Goal: Transaction & Acquisition: Purchase product/service

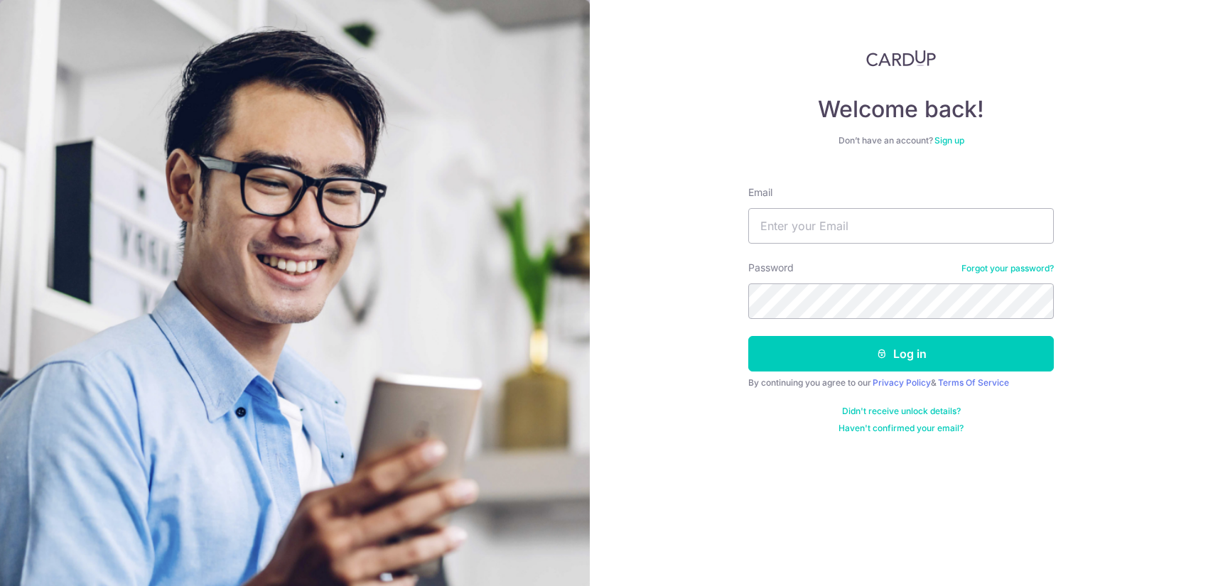
click at [820, 220] on input "Email" at bounding box center [901, 226] width 306 height 36
type input "[EMAIL_ADDRESS][DOMAIN_NAME]"
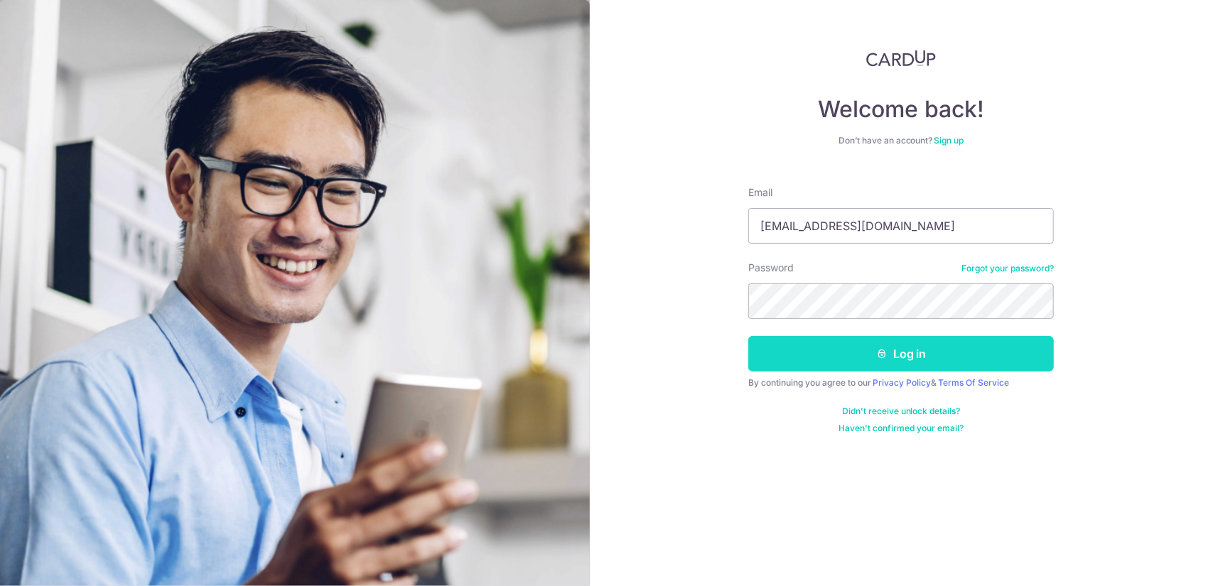
click at [927, 347] on button "Log in" at bounding box center [901, 354] width 306 height 36
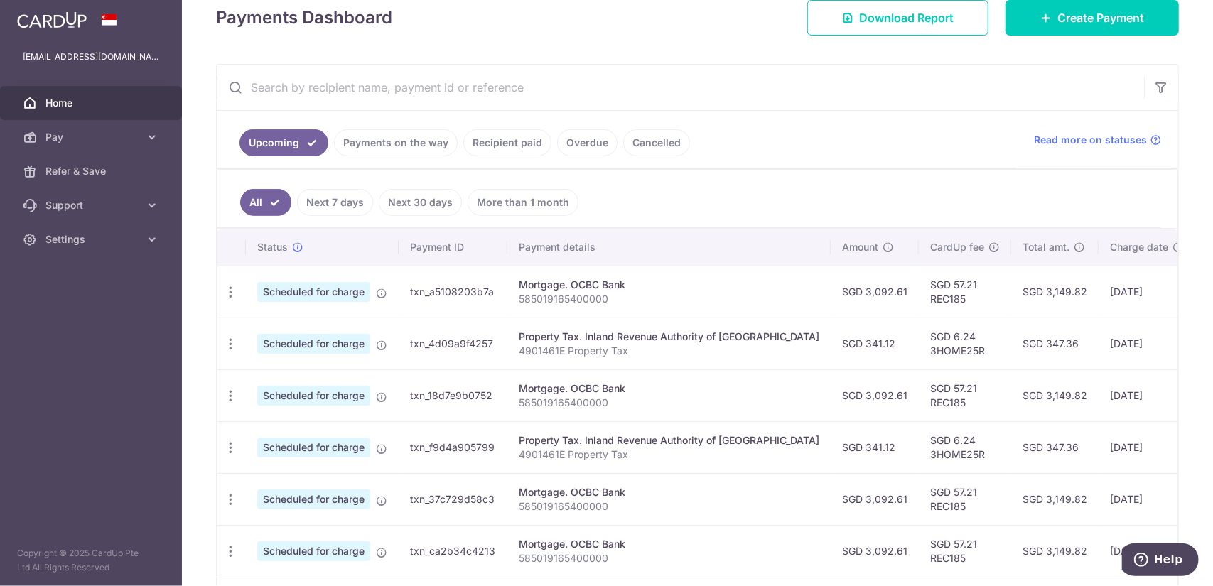
scroll to position [228, 0]
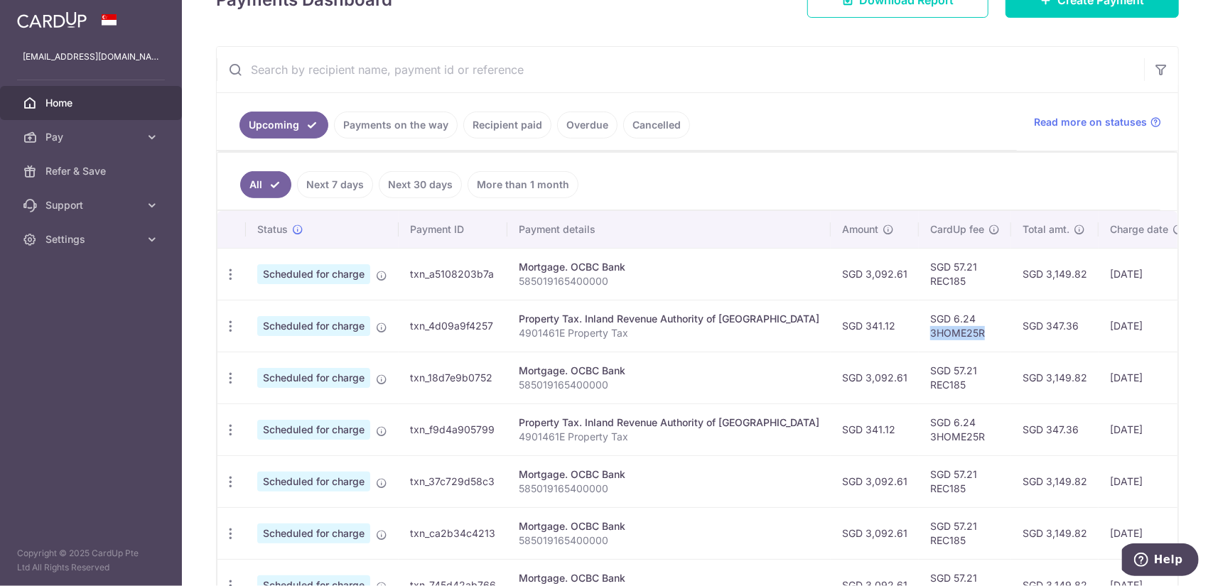
drag, startPoint x: 928, startPoint y: 326, endPoint x: 873, endPoint y: 330, distance: 55.6
click at [919, 330] on td "SGD 6.24 3HOME25R" at bounding box center [965, 326] width 92 height 52
copy td "3HOME25R"
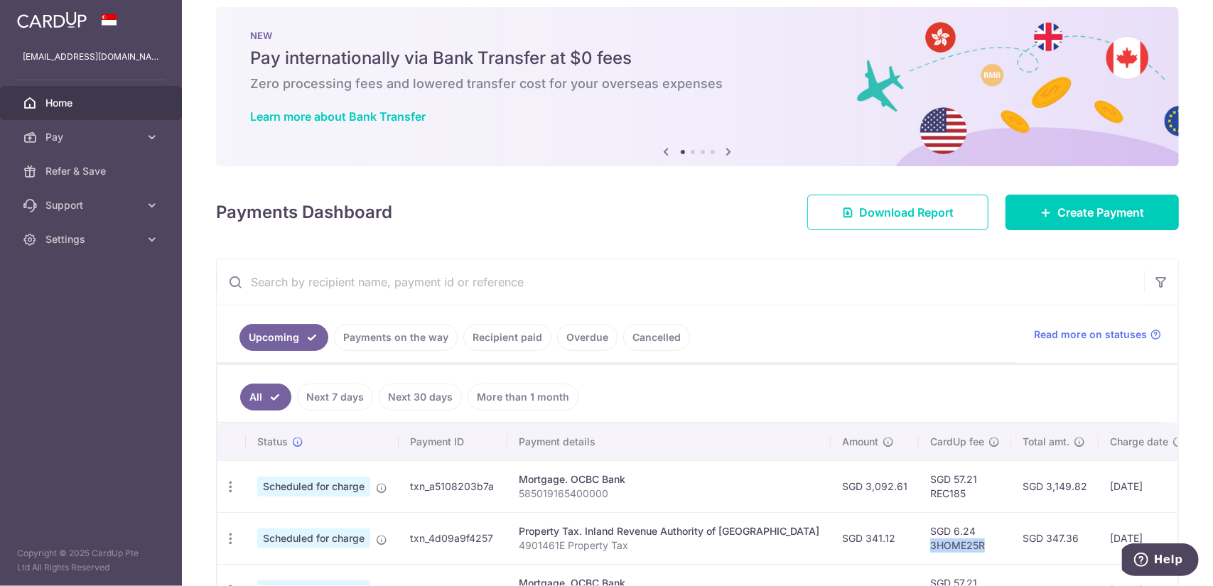
scroll to position [15, 0]
click at [1087, 212] on span "Create Payment" at bounding box center [1100, 213] width 87 height 17
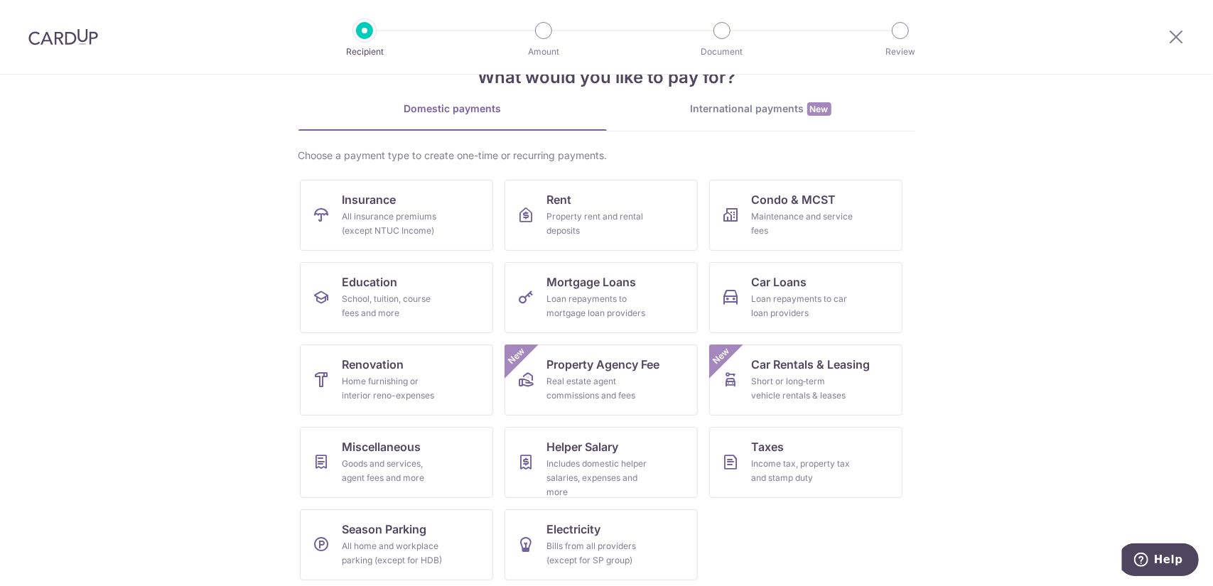
scroll to position [48, 0]
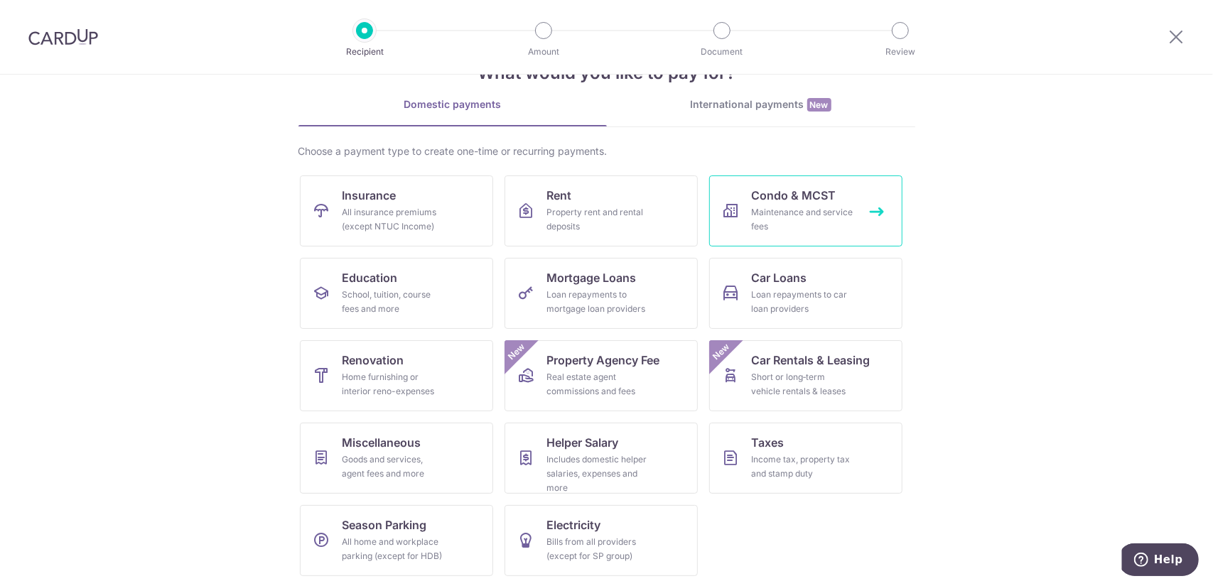
click at [811, 203] on link "Condo & MCST Maintenance and service fees" at bounding box center [805, 211] width 193 height 71
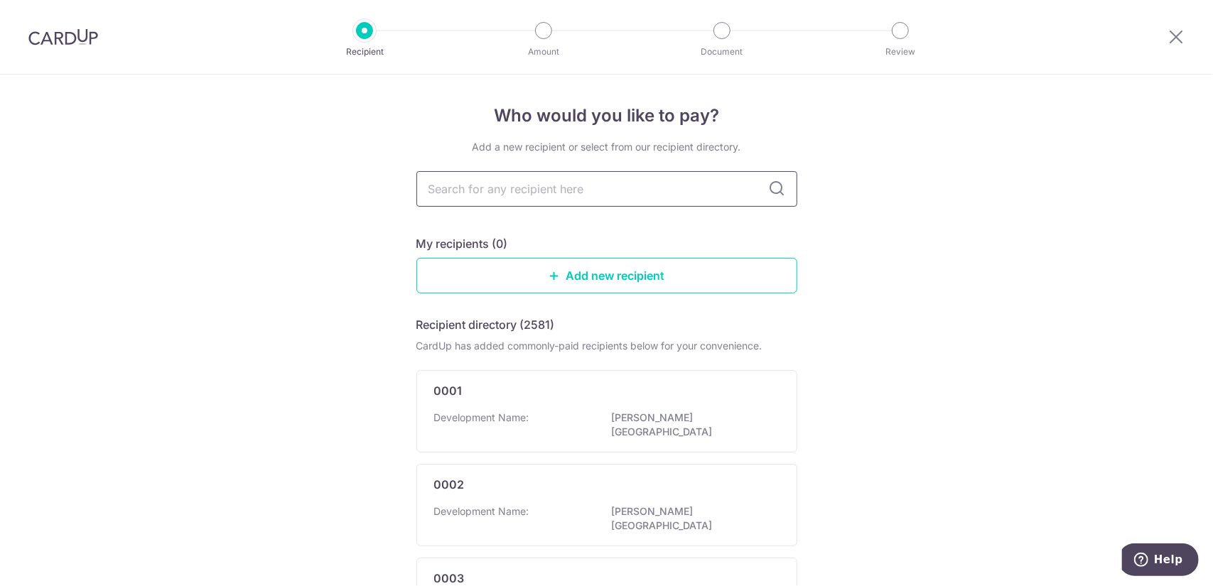
click at [549, 194] on input "text" at bounding box center [606, 189] width 381 height 36
paste input "SUB MANAGEMENT CORPORATION NO.2 - STRATA TITLE PLAN NO. 4682"
type input "SUB MANAGEMENT CORPORATION NO.2 - STRATA TITLE PLAN NO. 4682"
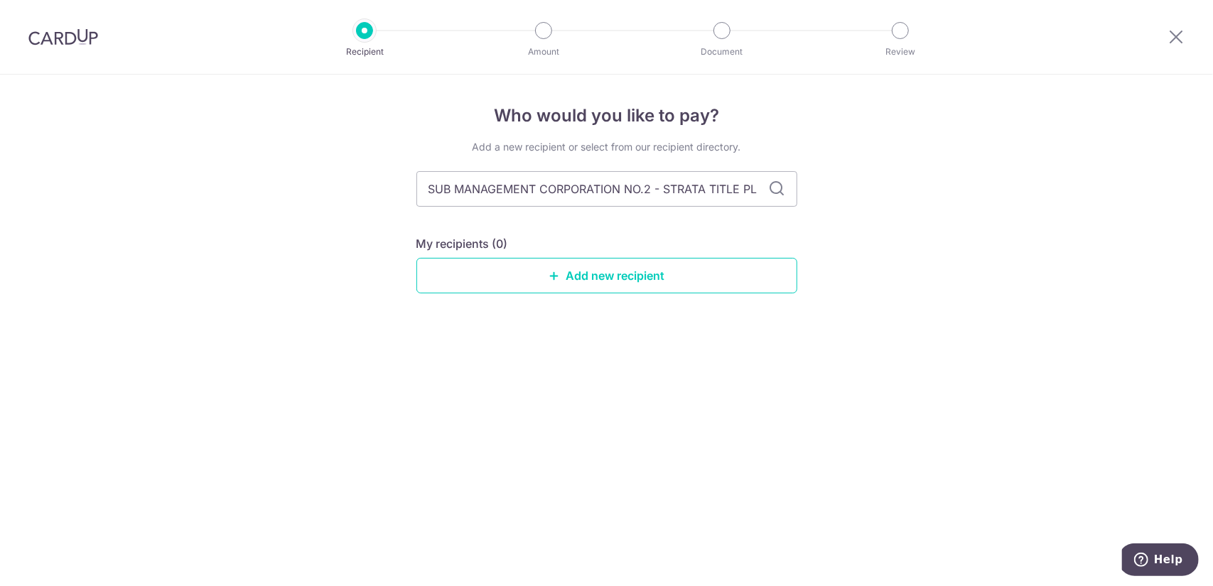
click at [780, 188] on icon at bounding box center [777, 188] width 17 height 17
drag, startPoint x: 429, startPoint y: 189, endPoint x: 979, endPoint y: 222, distance: 551.0
click at [979, 222] on div "Who would you like to pay? Add a new recipient or select from our recipient dir…" at bounding box center [606, 331] width 1213 height 512
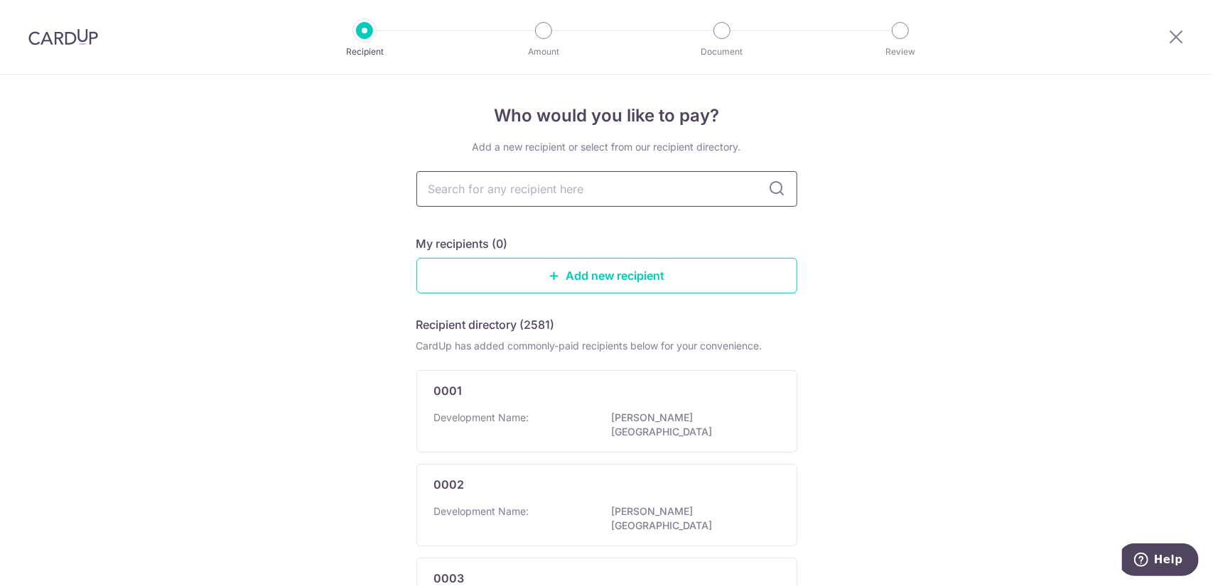
click at [578, 193] on input "text" at bounding box center [606, 189] width 381 height 36
paste input "SUB MANAGEMENT CORPORATION NO.2 - STRATA TITLE PLAN NO. 4682"
type input "SUB MANAGEMENT CORPORATION NO.2 - STRATA TITLE PLAN NO. 4682"
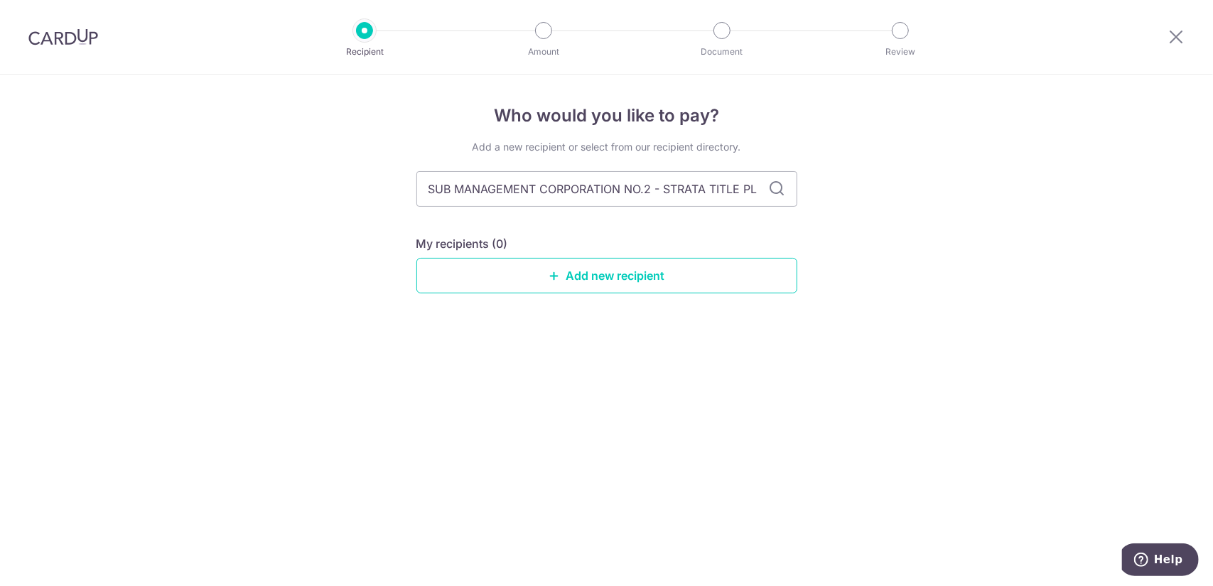
scroll to position [0, 72]
drag, startPoint x: 425, startPoint y: 187, endPoint x: 942, endPoint y: 177, distance: 517.4
click at [942, 177] on div "Who would you like to pay? Add a new recipient or select from our recipient dir…" at bounding box center [606, 331] width 1213 height 512
type input "4682"
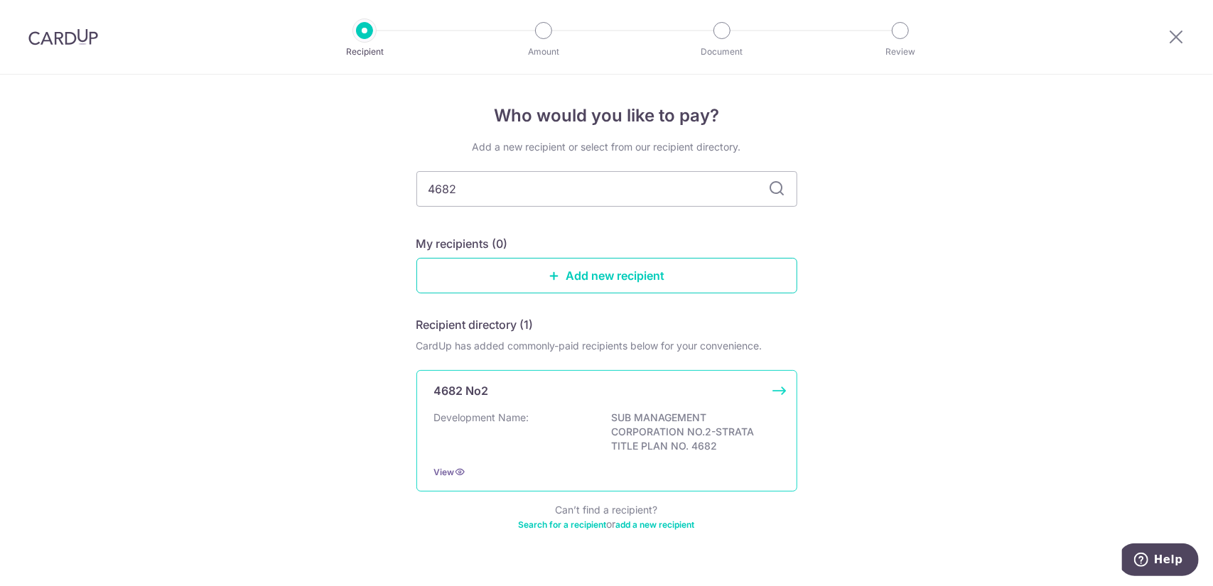
click at [663, 448] on p "SUB MANAGEMENT CORPORATION NO.2-STRATA TITLE PLAN NO. 4682" at bounding box center [691, 432] width 159 height 43
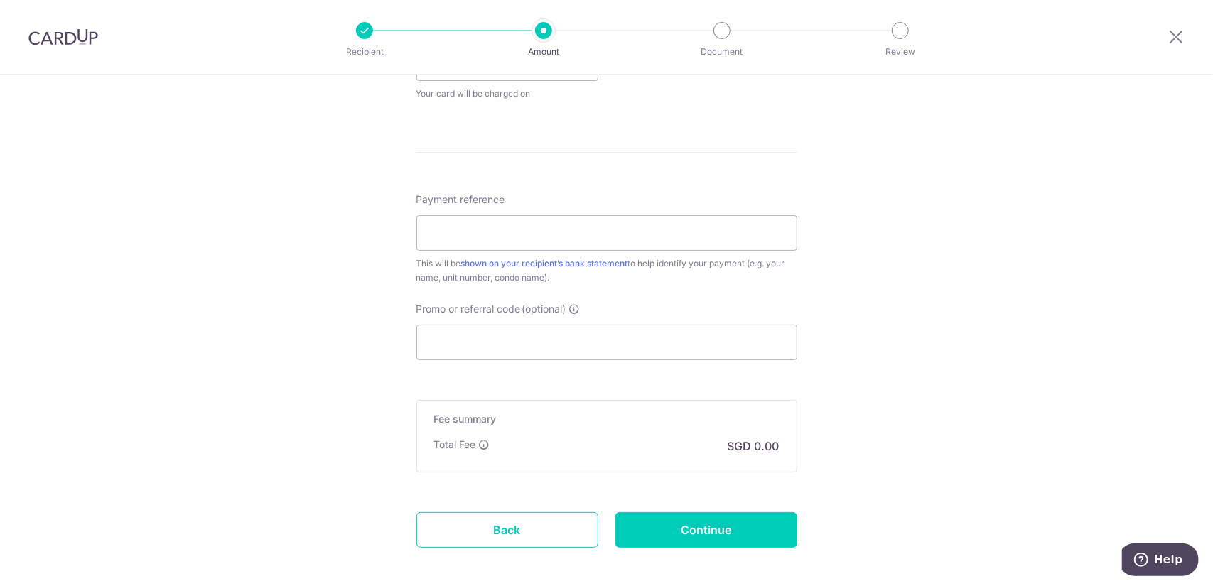
scroll to position [770, 0]
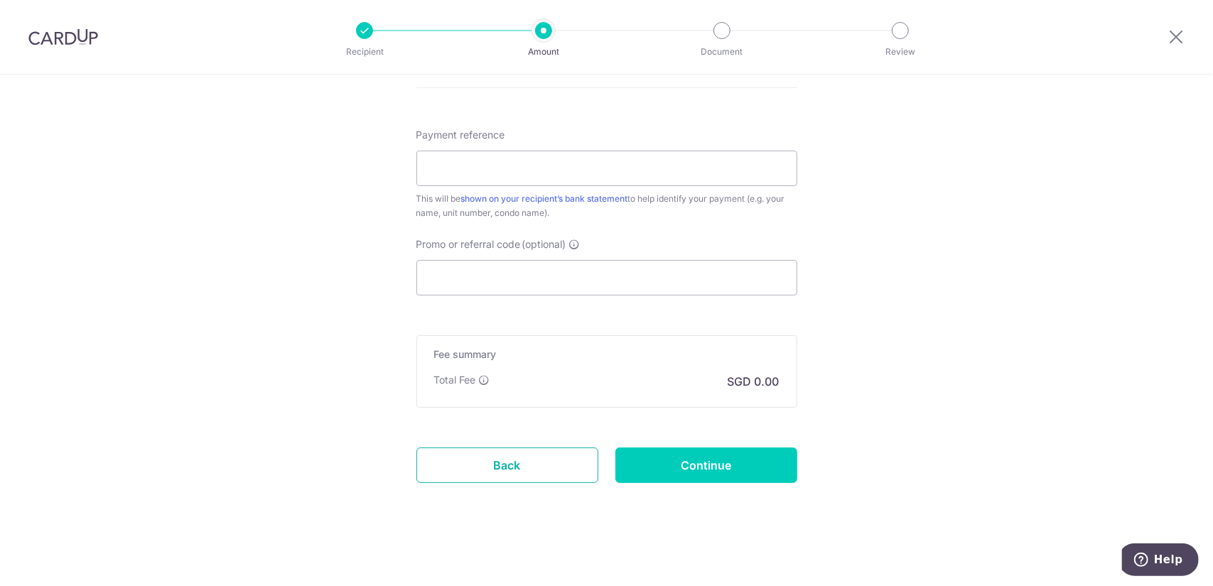
drag, startPoint x: 503, startPoint y: 457, endPoint x: 675, endPoint y: 84, distance: 410.8
click at [503, 456] on link "Back" at bounding box center [507, 466] width 182 height 36
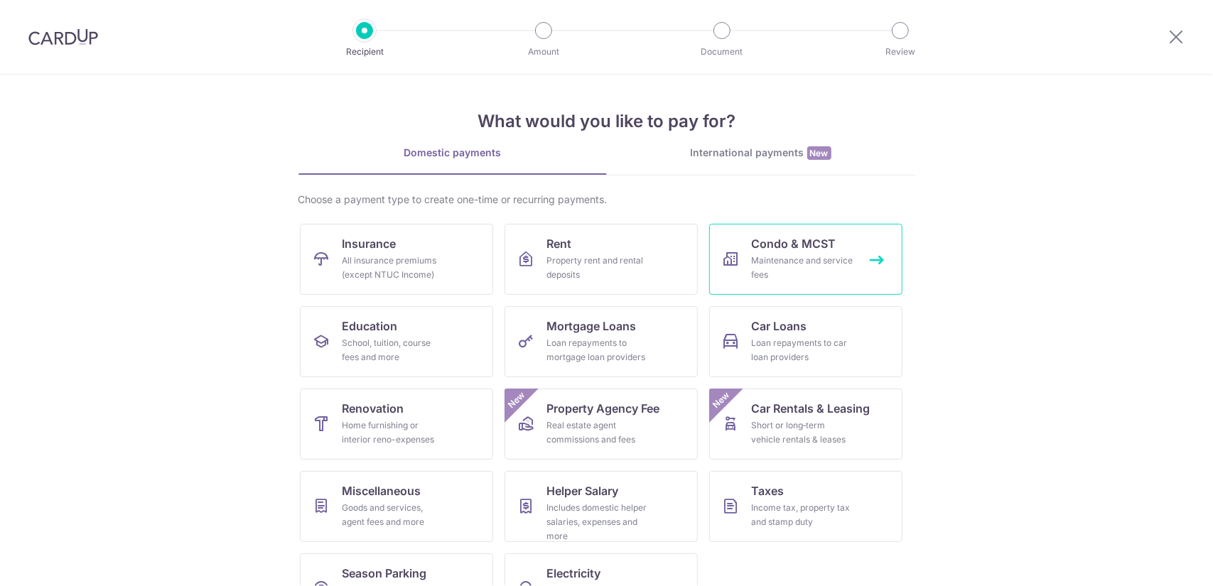
click at [797, 245] on span "Condo & MCST" at bounding box center [794, 243] width 85 height 17
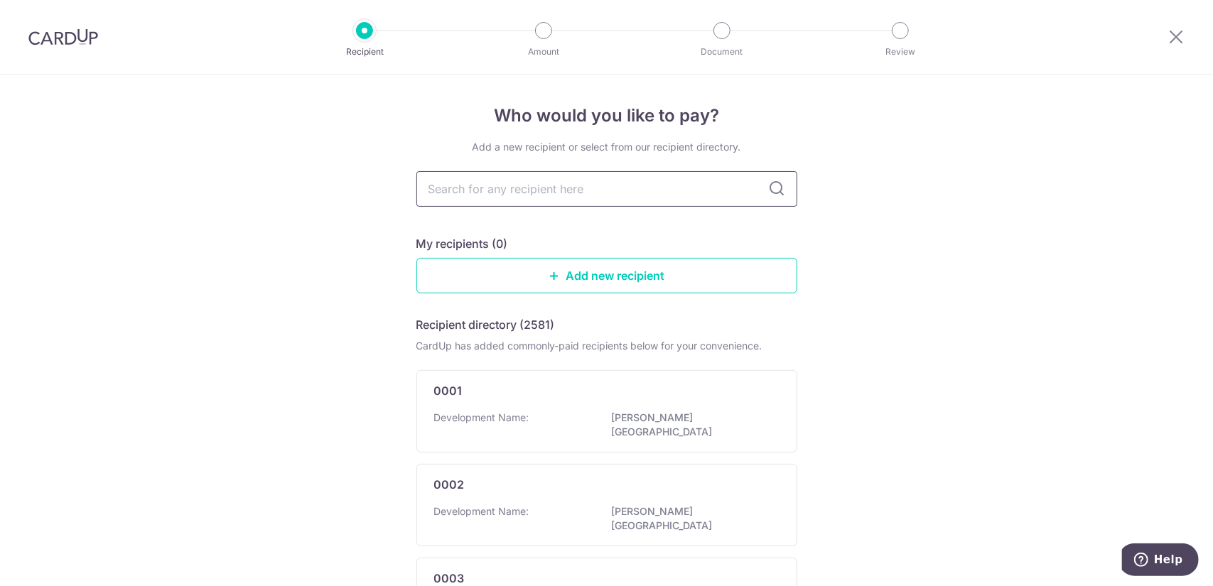
click at [531, 195] on input "text" at bounding box center [606, 189] width 381 height 36
click at [490, 177] on input "text" at bounding box center [606, 189] width 381 height 36
type input "4682"
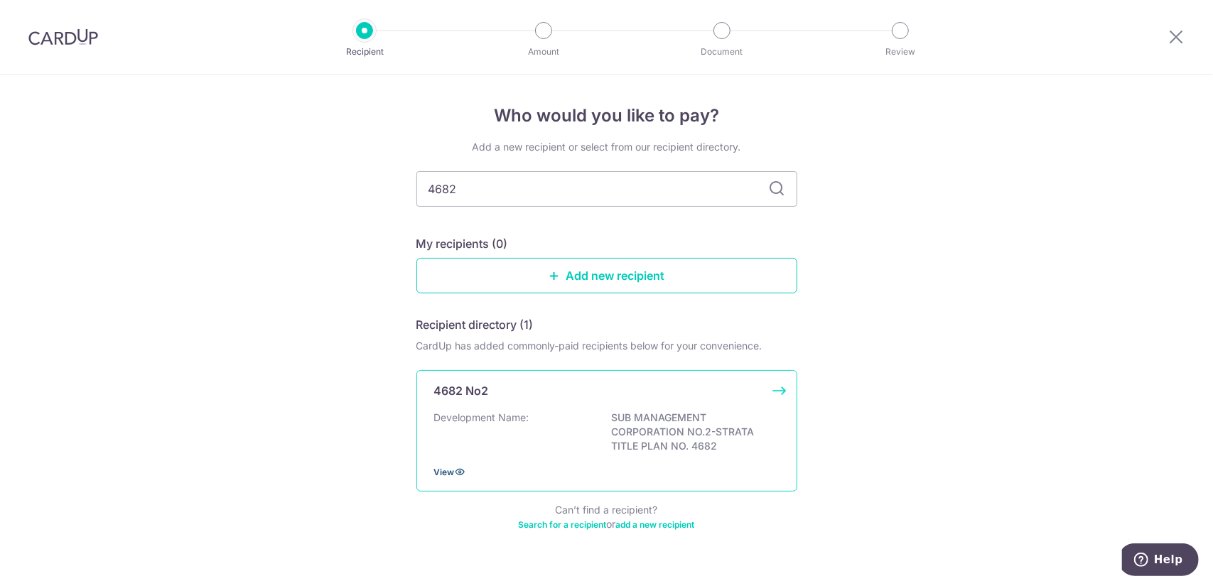
click at [441, 468] on span "View" at bounding box center [444, 472] width 21 height 11
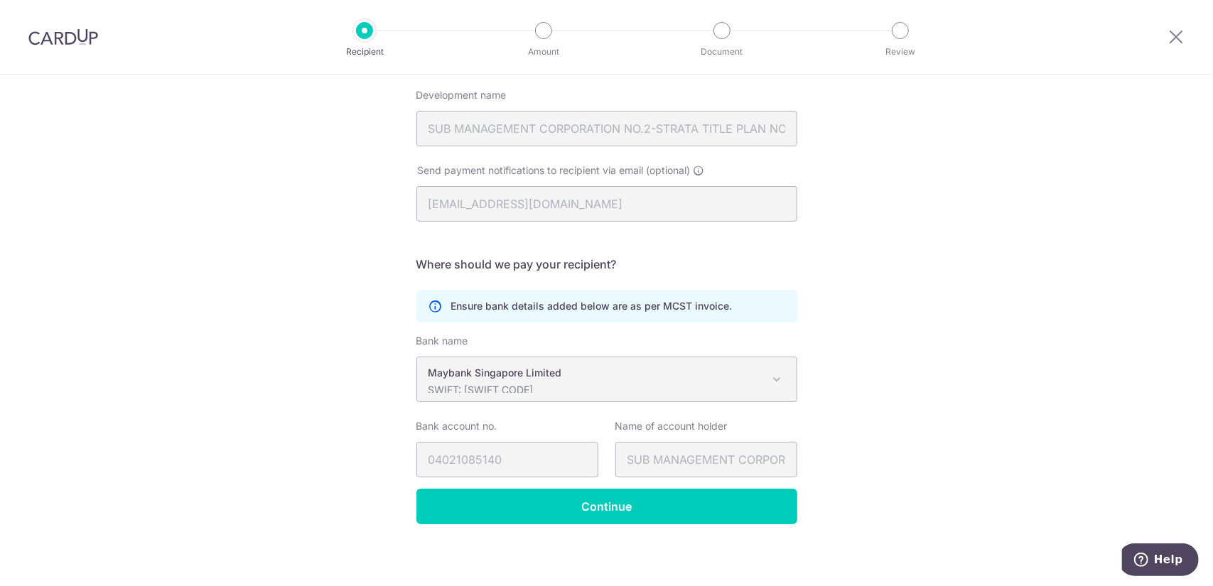
scroll to position [219, 0]
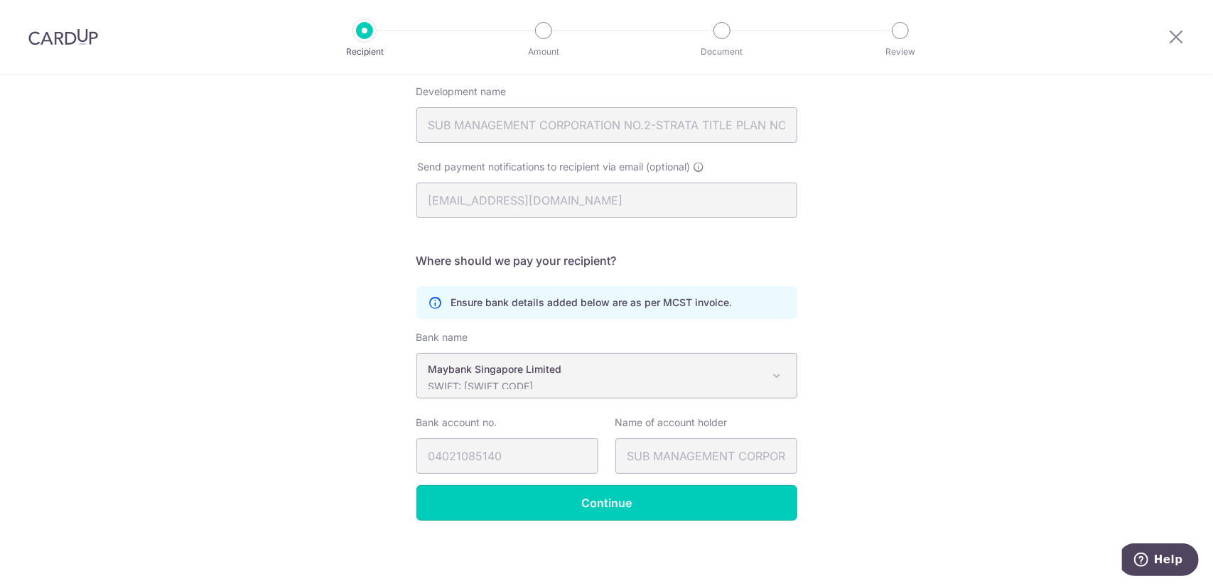
drag, startPoint x: 627, startPoint y: 506, endPoint x: 644, endPoint y: 490, distance: 23.1
click at [627, 502] on input "Continue" at bounding box center [606, 503] width 381 height 36
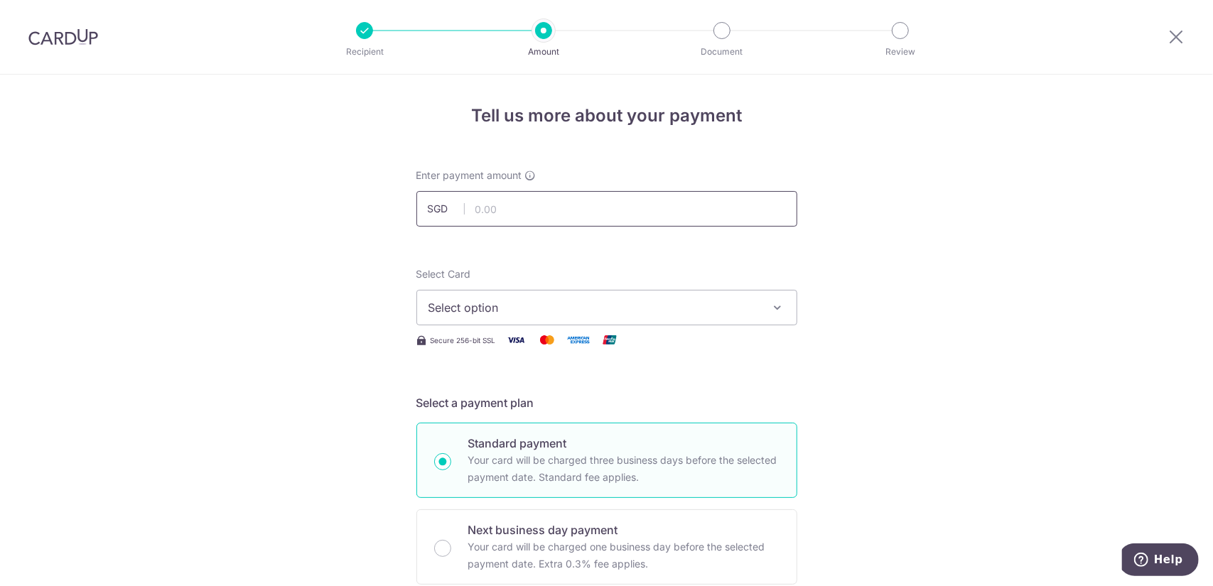
click at [521, 204] on input "text" at bounding box center [606, 209] width 381 height 36
type input "1,280.53"
click at [525, 308] on span "Select option" at bounding box center [594, 307] width 331 height 17
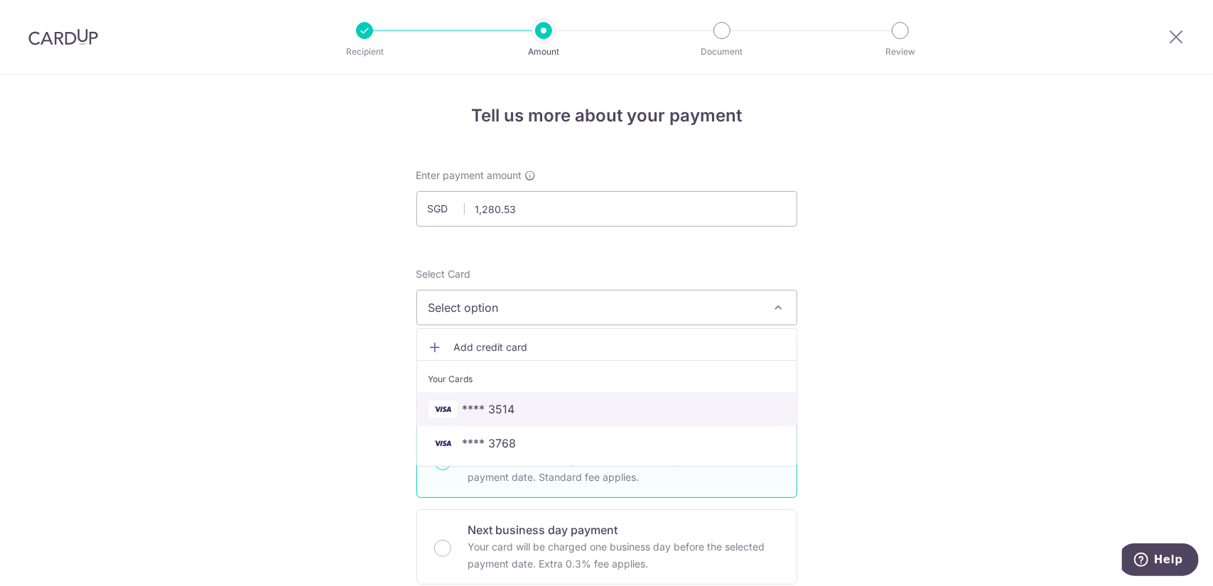
click at [491, 401] on span "**** 3514" at bounding box center [489, 409] width 53 height 17
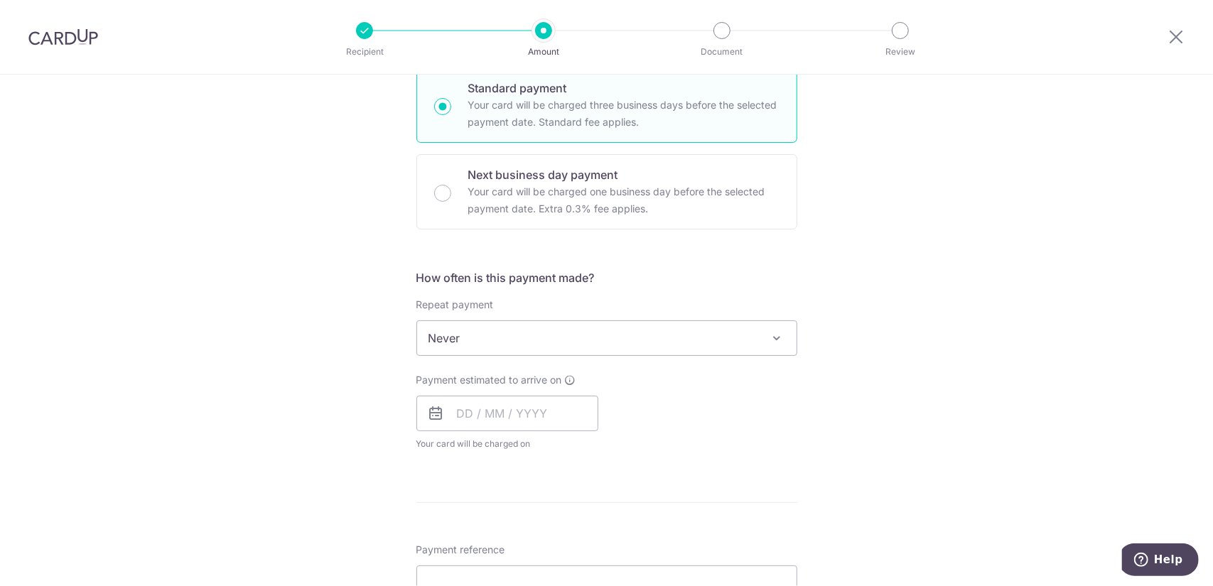
scroll to position [284, 0]
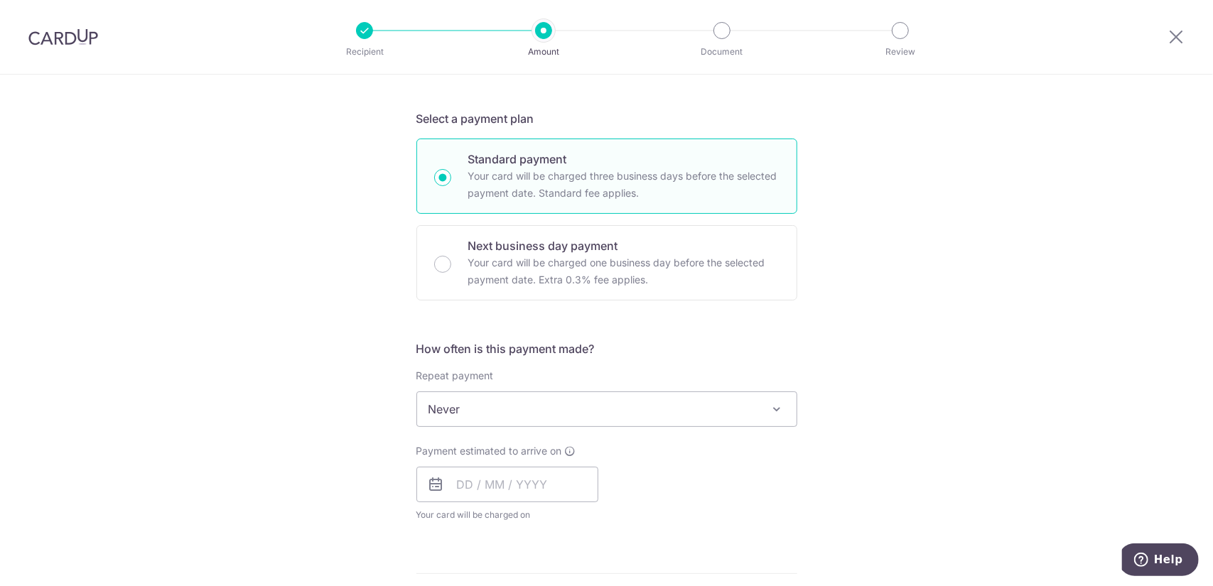
click at [769, 409] on span at bounding box center [777, 409] width 17 height 17
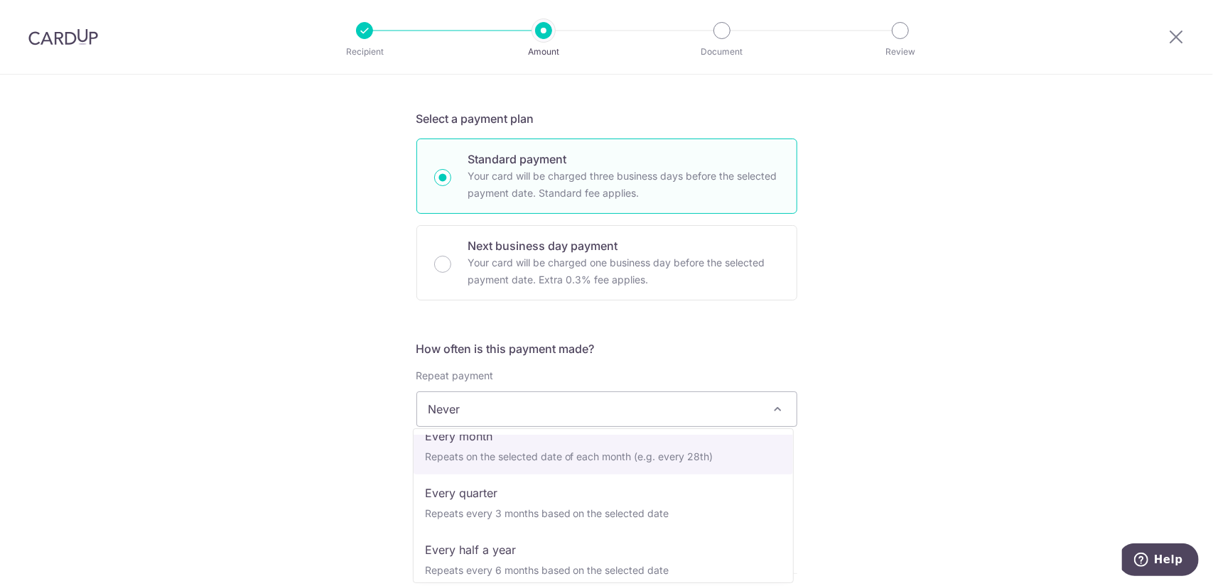
scroll to position [142, 0]
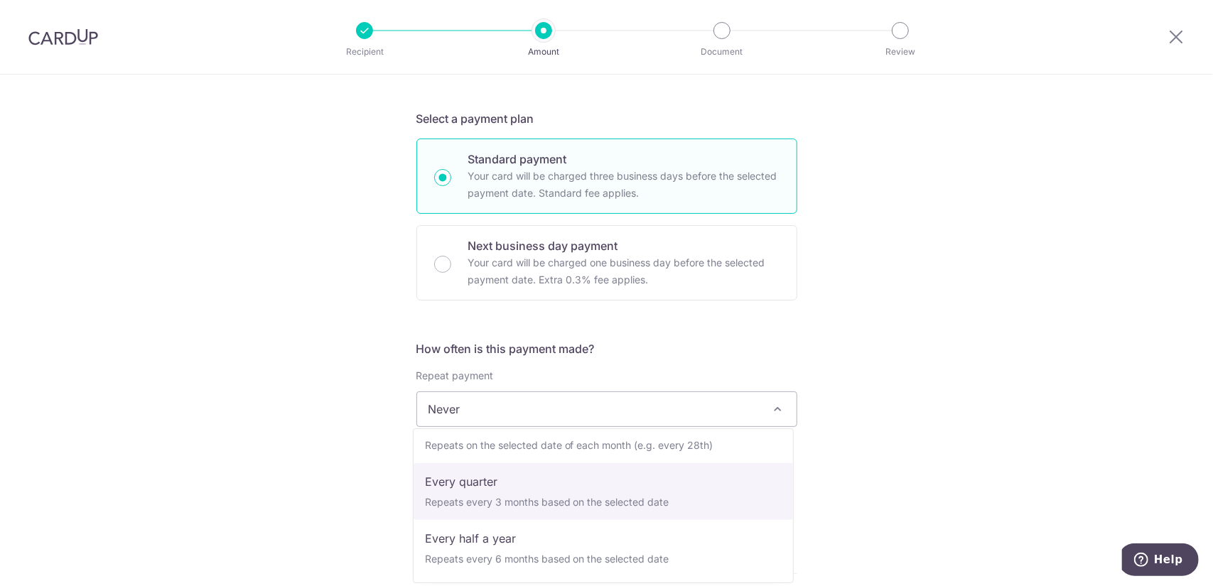
select select "4"
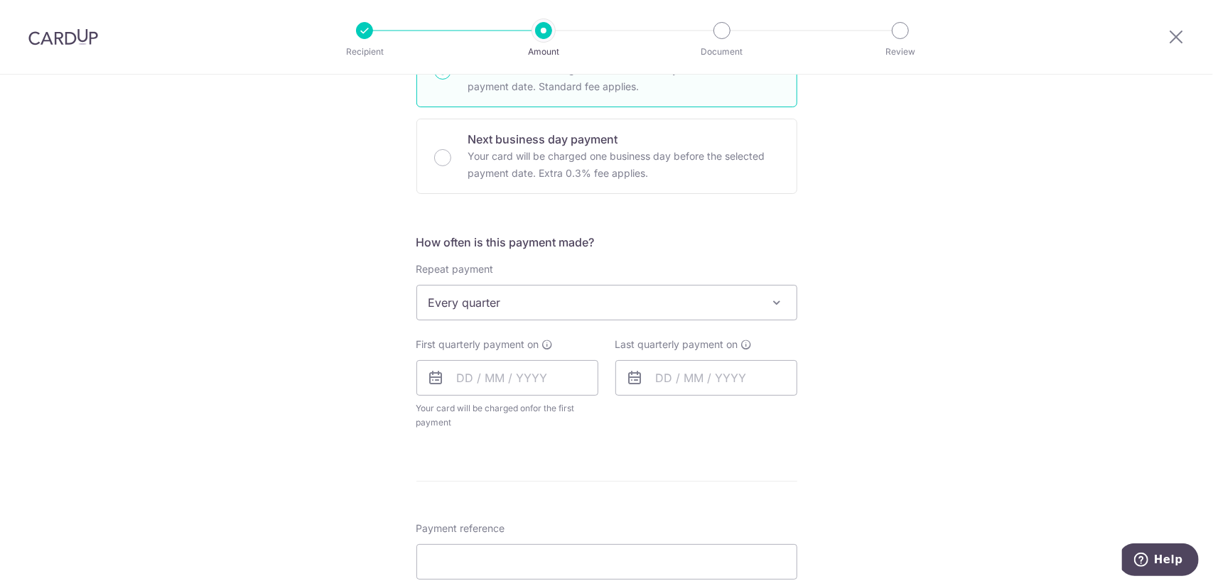
scroll to position [426, 0]
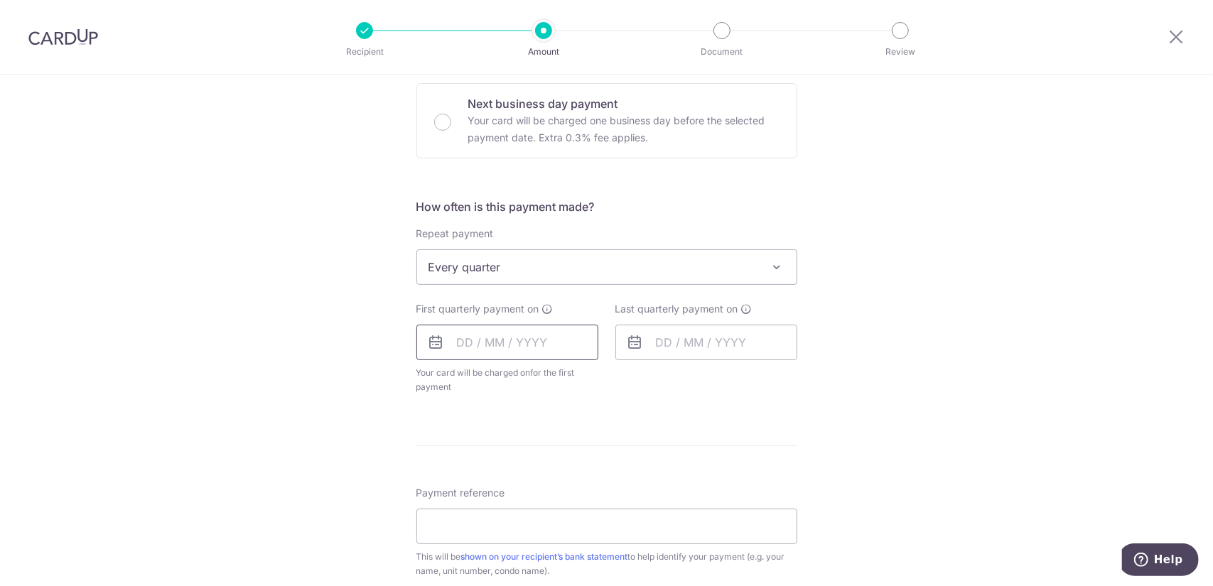
click at [458, 340] on input "text" at bounding box center [507, 343] width 182 height 36
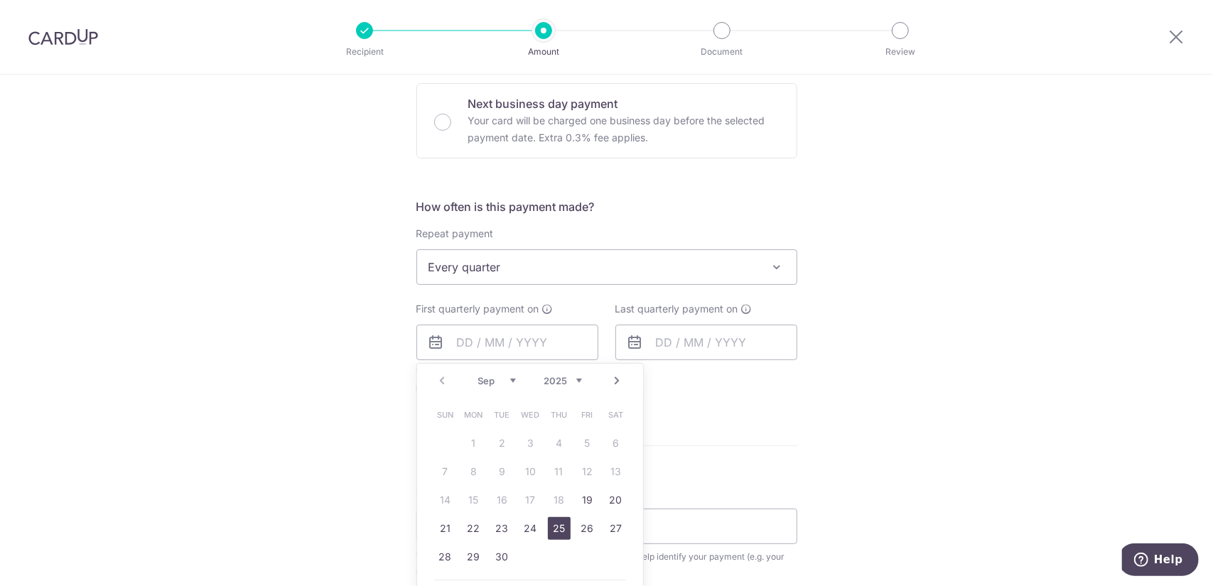
click at [548, 524] on link "25" at bounding box center [559, 528] width 23 height 23
type input "[DATE]"
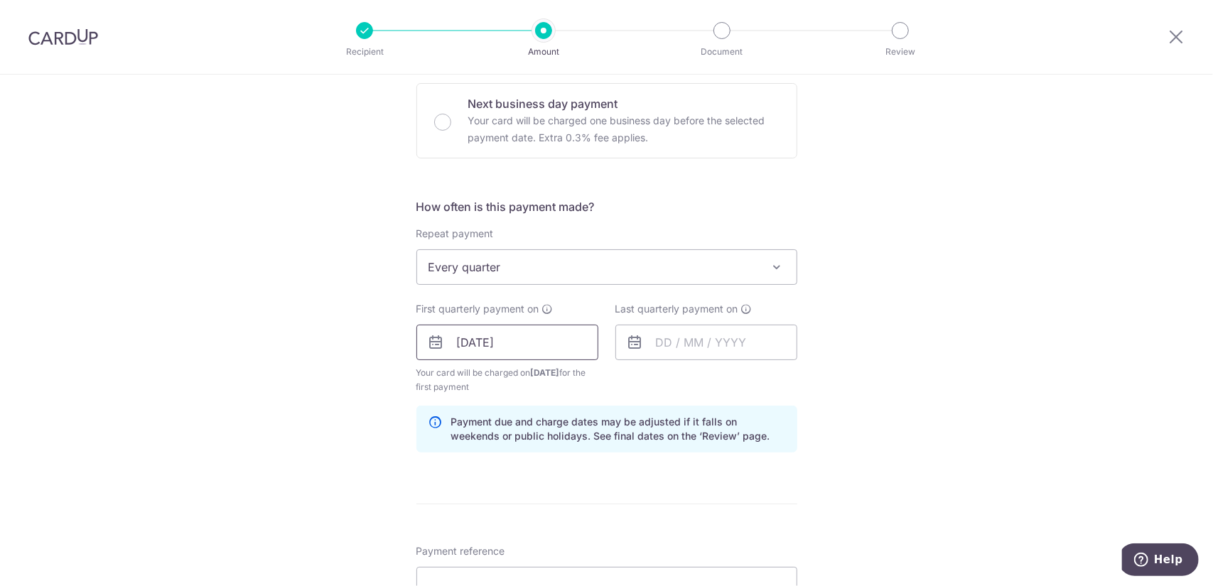
click at [464, 338] on input "[DATE]" at bounding box center [507, 343] width 182 height 36
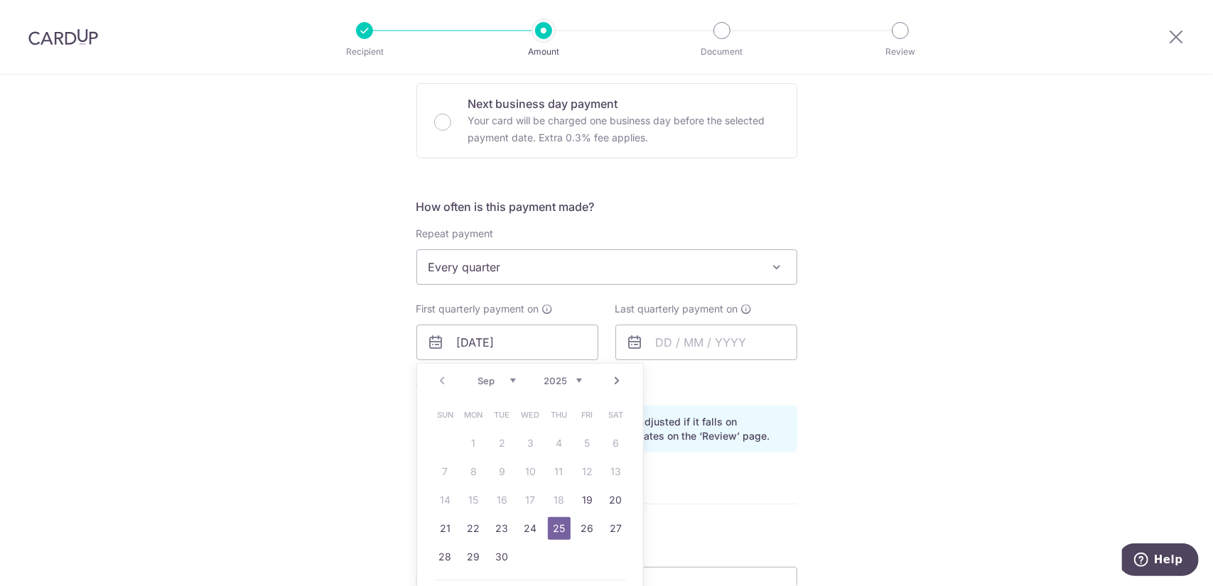
click at [554, 525] on link "25" at bounding box center [559, 528] width 23 height 23
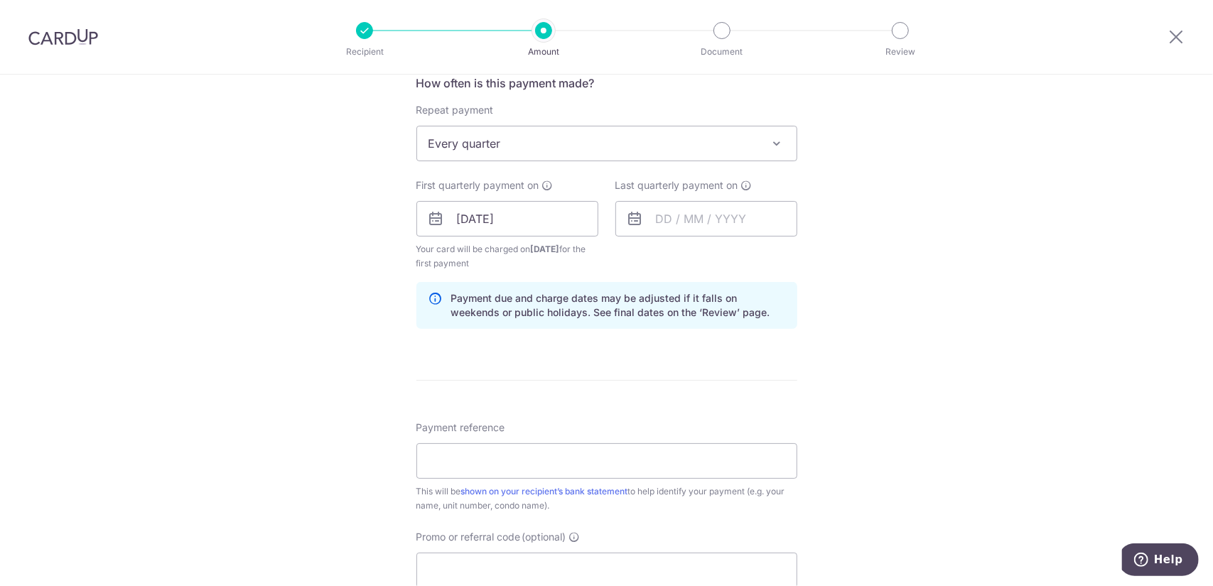
scroll to position [497, 0]
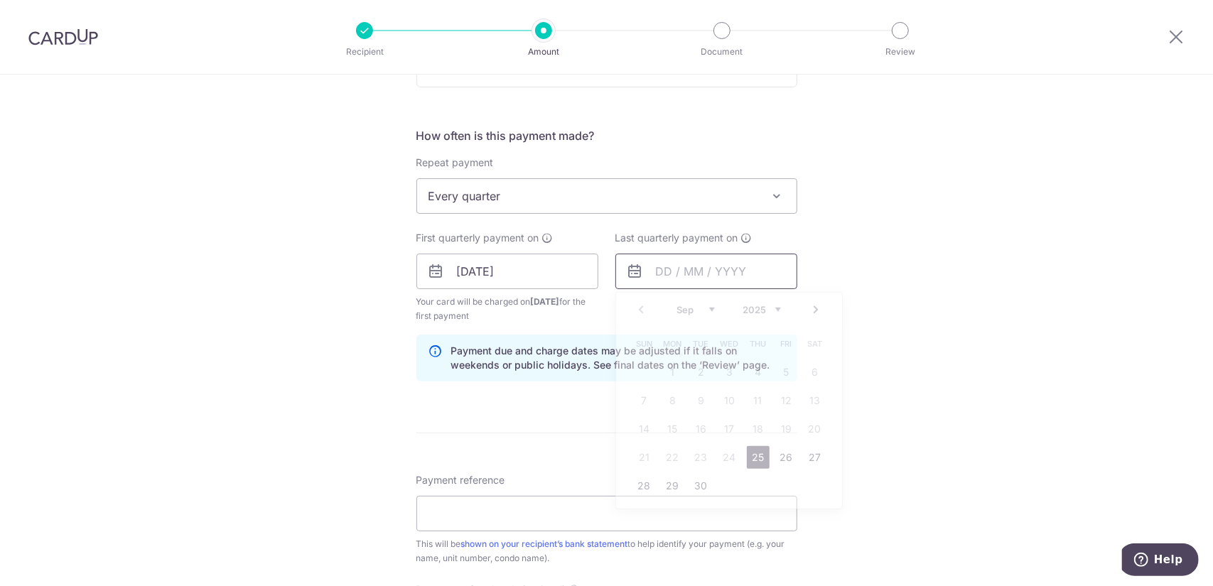
click at [648, 271] on input "text" at bounding box center [706, 272] width 182 height 36
click at [705, 309] on select "Sep Oct Nov Dec" at bounding box center [696, 309] width 38 height 11
click at [785, 301] on div "Prev Next Sep Oct Nov Dec 2025 2026 2027 2028 2029 2030 2031 2032 2033 2034 2035" at bounding box center [729, 310] width 226 height 34
click at [775, 308] on select "2025 2026 2027 2028 2029 2030 2031 2032 2033 2034 2035" at bounding box center [762, 309] width 38 height 11
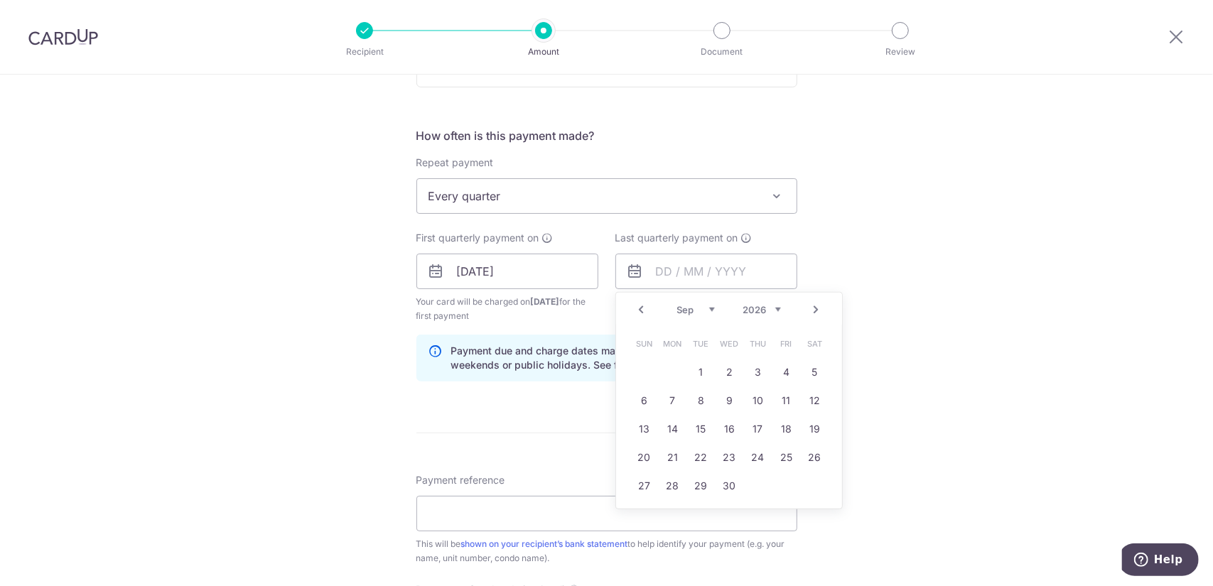
click at [707, 308] on select "Jan Feb Mar Apr May Jun Jul Aug Sep Oct Nov Dec" at bounding box center [696, 309] width 38 height 11
click at [669, 480] on link "26" at bounding box center [673, 486] width 23 height 23
type input "[DATE]"
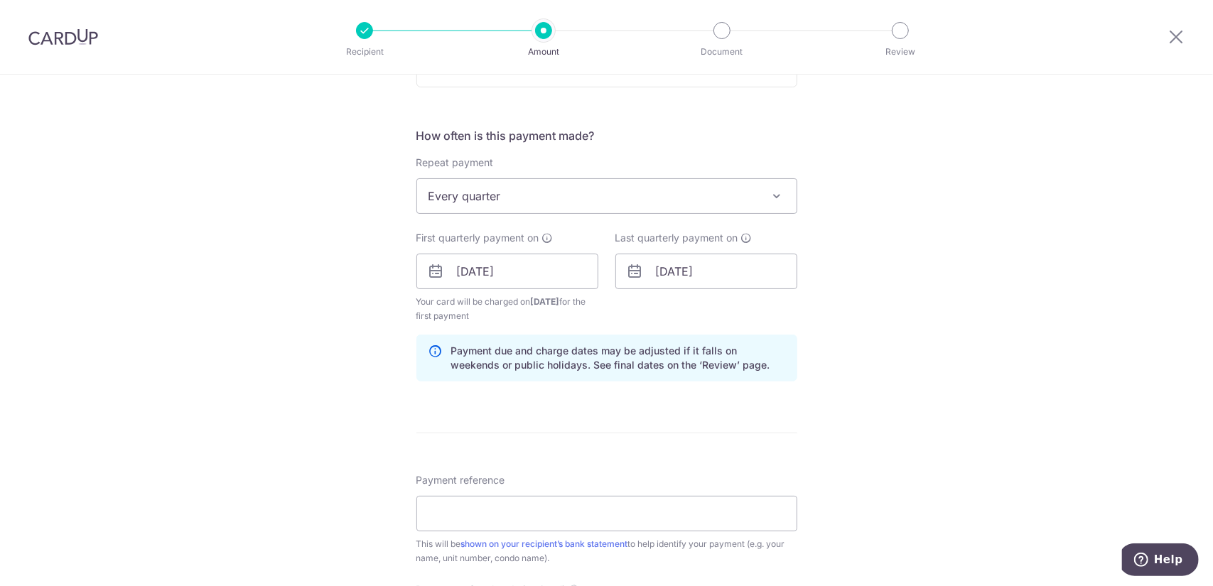
click at [908, 356] on div "Tell us more about your payment Enter payment amount SGD 1,280.53 1280.53 Selec…" at bounding box center [606, 256] width 1213 height 1358
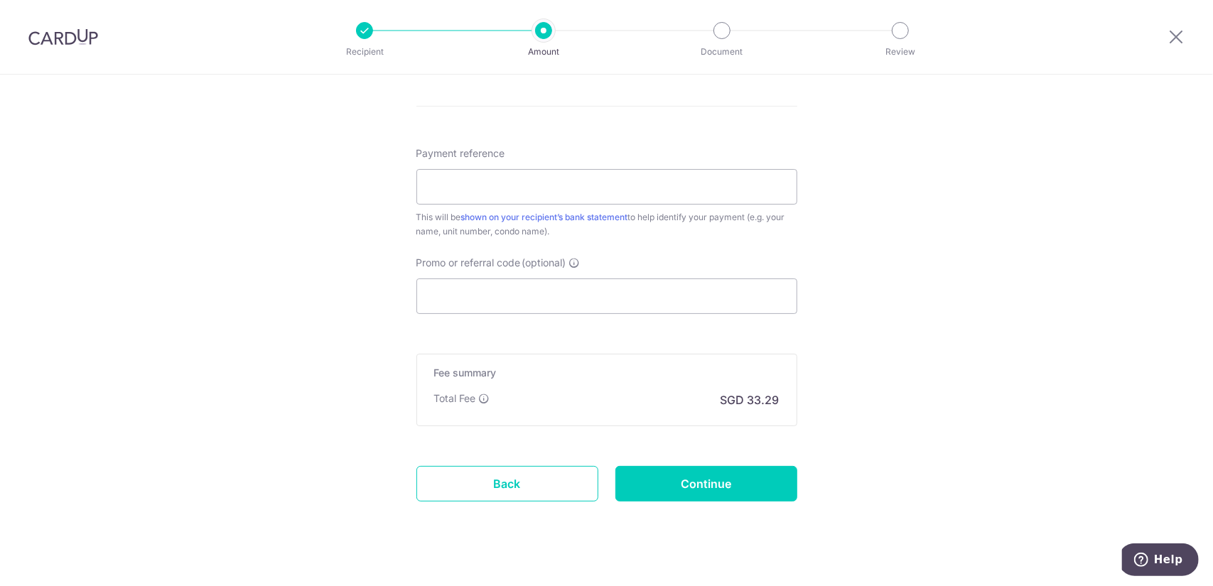
scroll to position [843, 0]
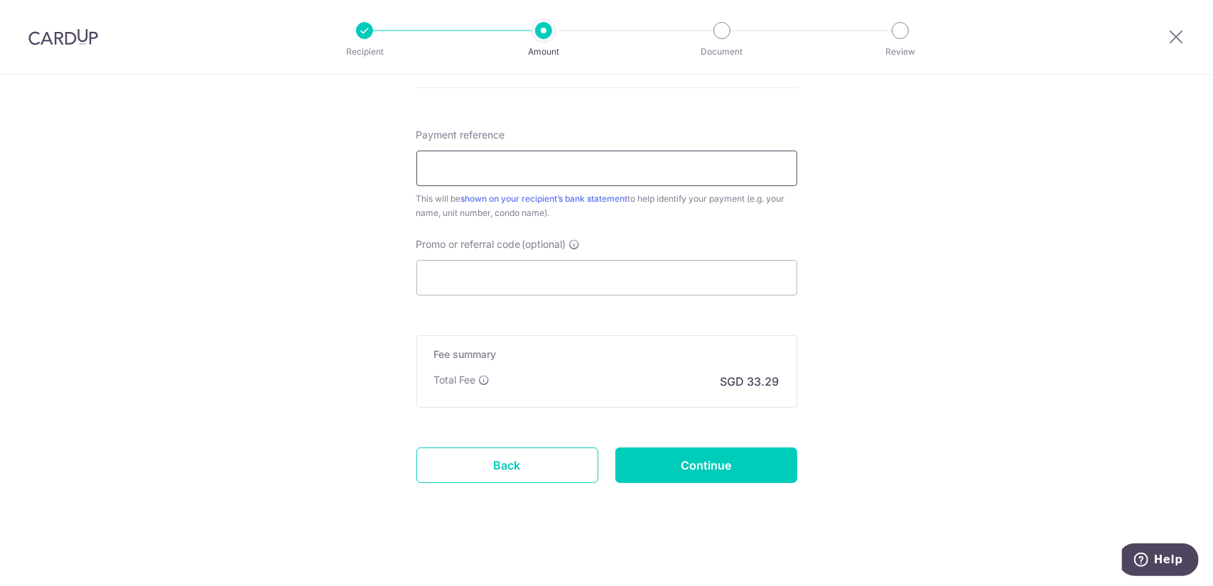
click at [511, 167] on input "Payment reference" at bounding box center [606, 169] width 381 height 36
click at [563, 176] on input "Payment reference" at bounding box center [606, 169] width 381 height 36
paste input "#71-10-41"
type input "#71-10-41"
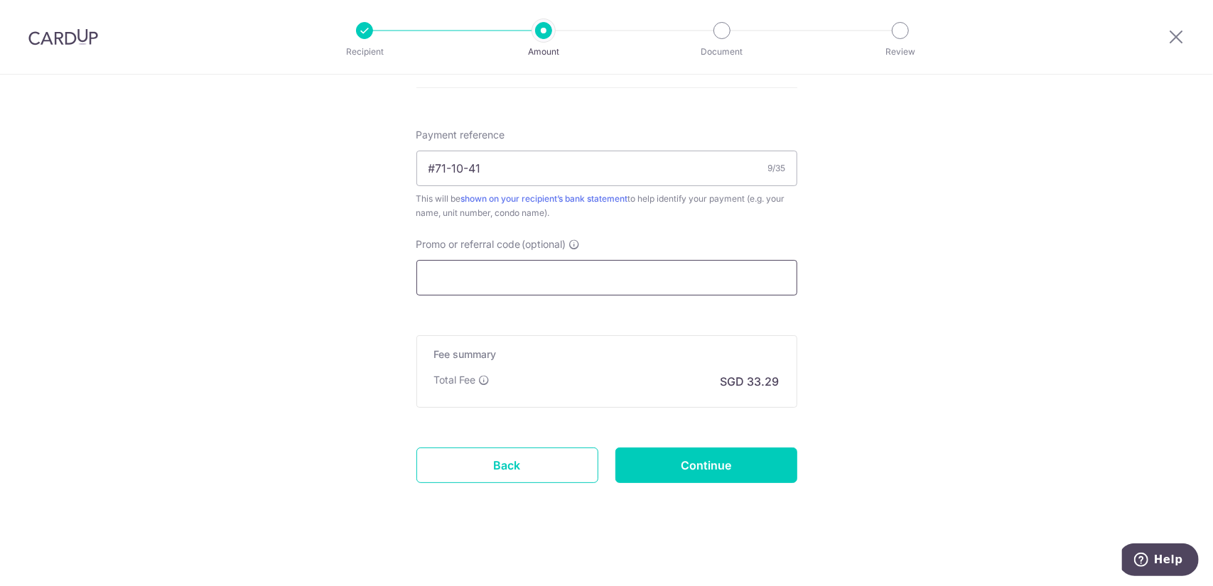
click at [681, 279] on input "Promo or referral code (optional)" at bounding box center [606, 278] width 381 height 36
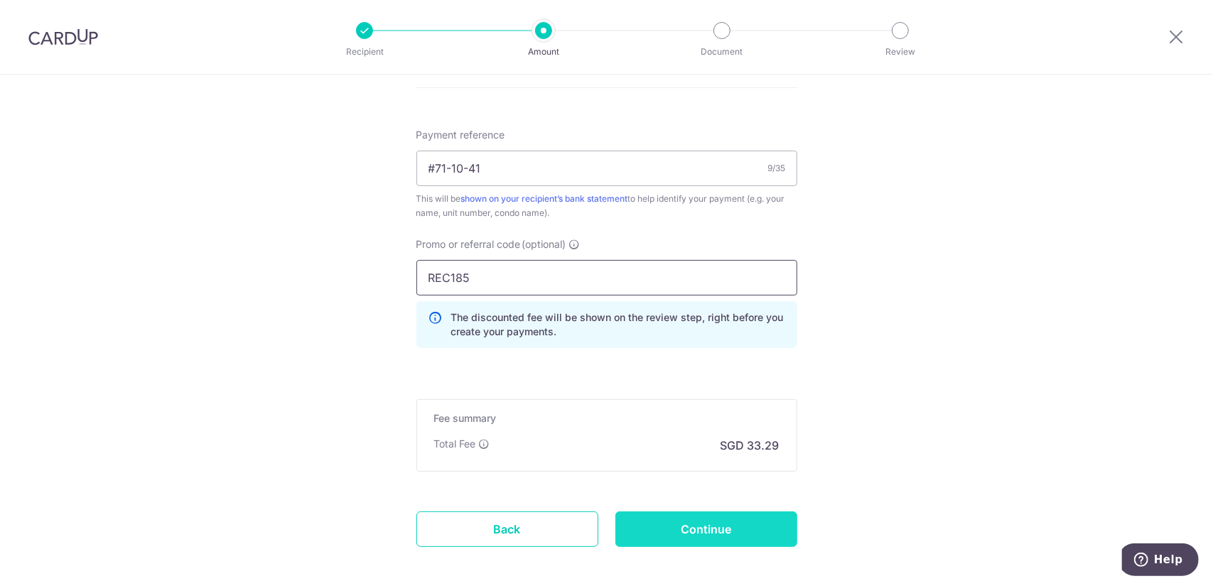
type input "REC185"
click at [707, 517] on input "Continue" at bounding box center [706, 530] width 182 height 36
type input "Create Schedule"
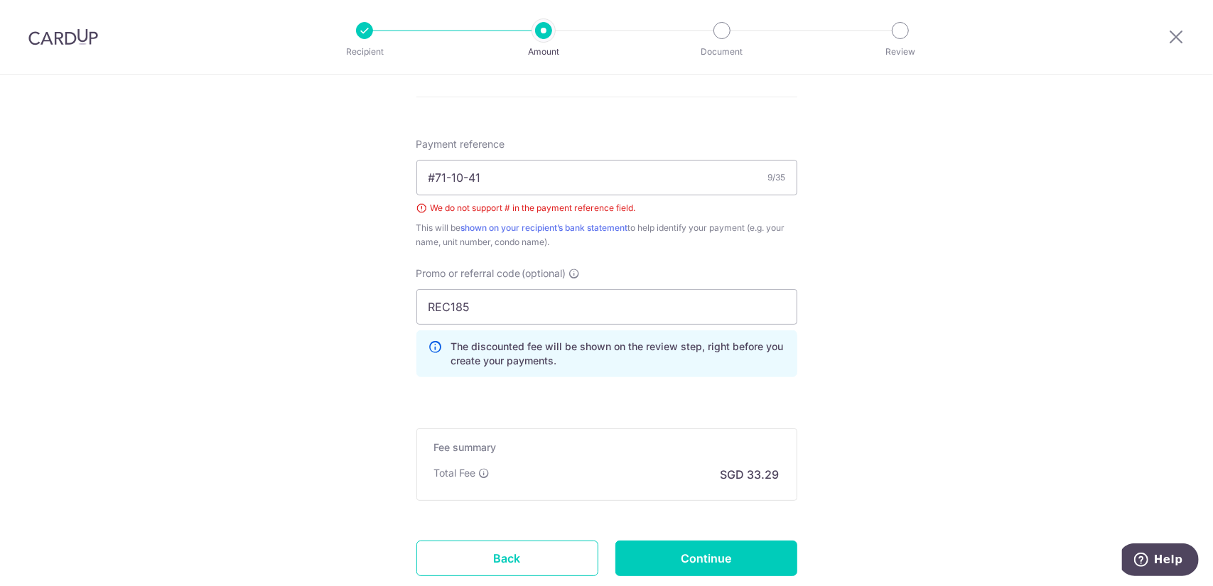
scroll to position [712, 0]
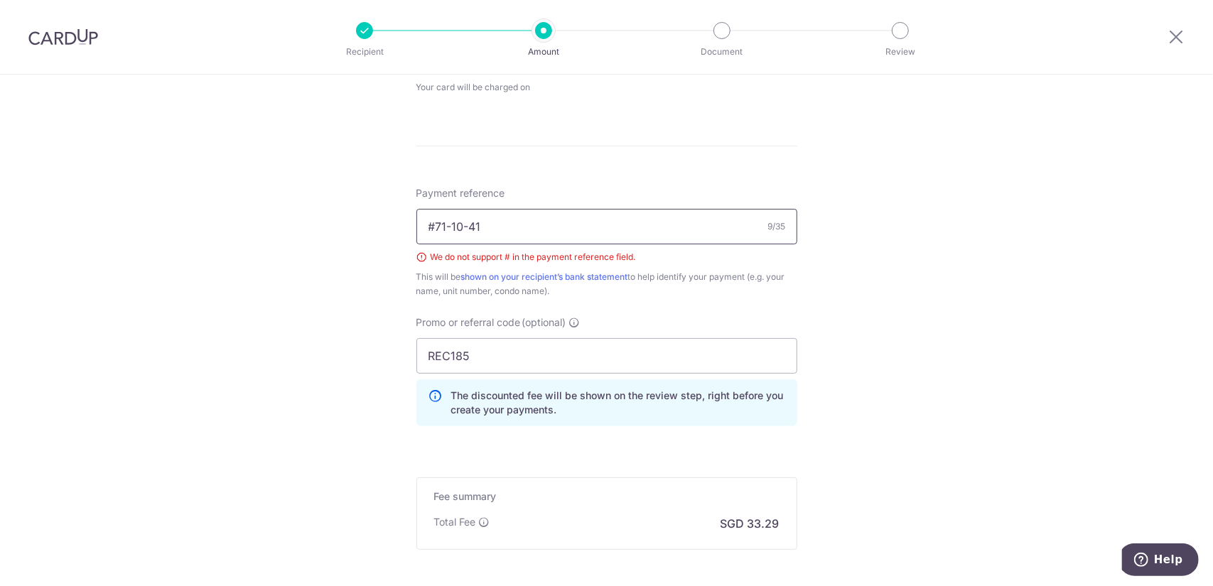
drag, startPoint x: 432, startPoint y: 224, endPoint x: 414, endPoint y: 224, distance: 17.8
click at [416, 224] on input "#71-10-41" at bounding box center [606, 227] width 381 height 36
click at [472, 222] on input "block71-10-41" at bounding box center [606, 227] width 381 height 36
click at [853, 372] on div "Tell us more about your payment Enter payment amount SGD 1,280.53 1280.53 Selec…" at bounding box center [606, 47] width 1213 height 1369
click at [470, 224] on input "block71 10-41" at bounding box center [606, 227] width 381 height 36
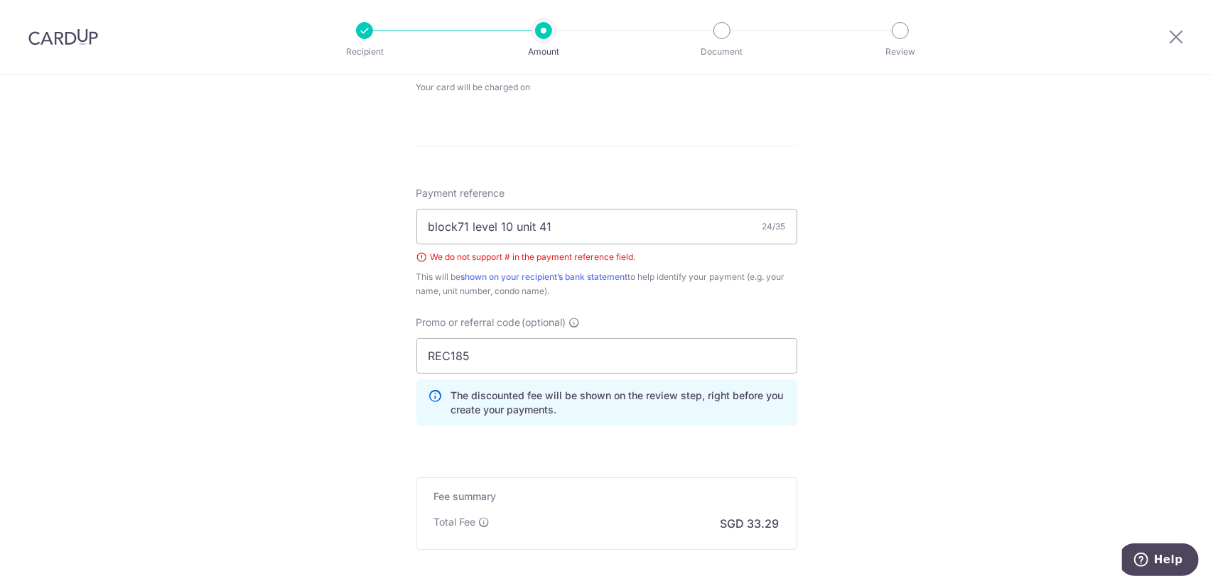
click at [999, 419] on div "Tell us more about your payment Enter payment amount SGD 1,280.53 1280.53 Selec…" at bounding box center [606, 47] width 1213 height 1369
click at [496, 223] on input "block71 level 10 unit 41" at bounding box center [606, 227] width 381 height 36
type input "block71 level10 unit41"
click at [897, 268] on div "Tell us more about your payment Enter payment amount SGD 1,280.53 1280.53 Selec…" at bounding box center [606, 47] width 1213 height 1369
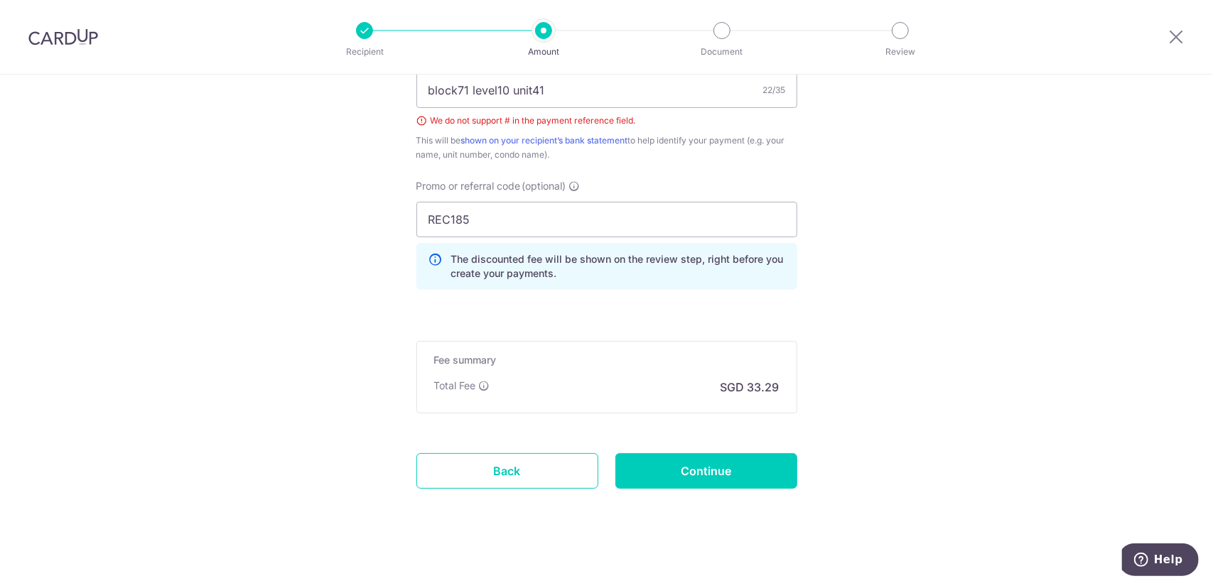
scroll to position [854, 0]
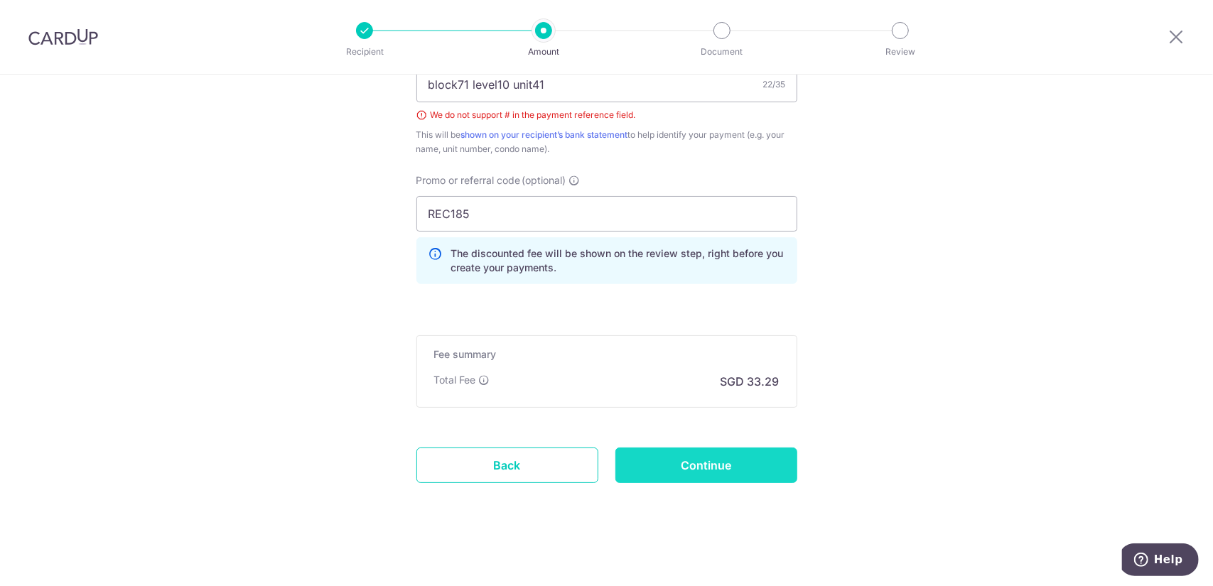
click at [712, 460] on input "Continue" at bounding box center [706, 466] width 182 height 36
type input "Create Schedule"
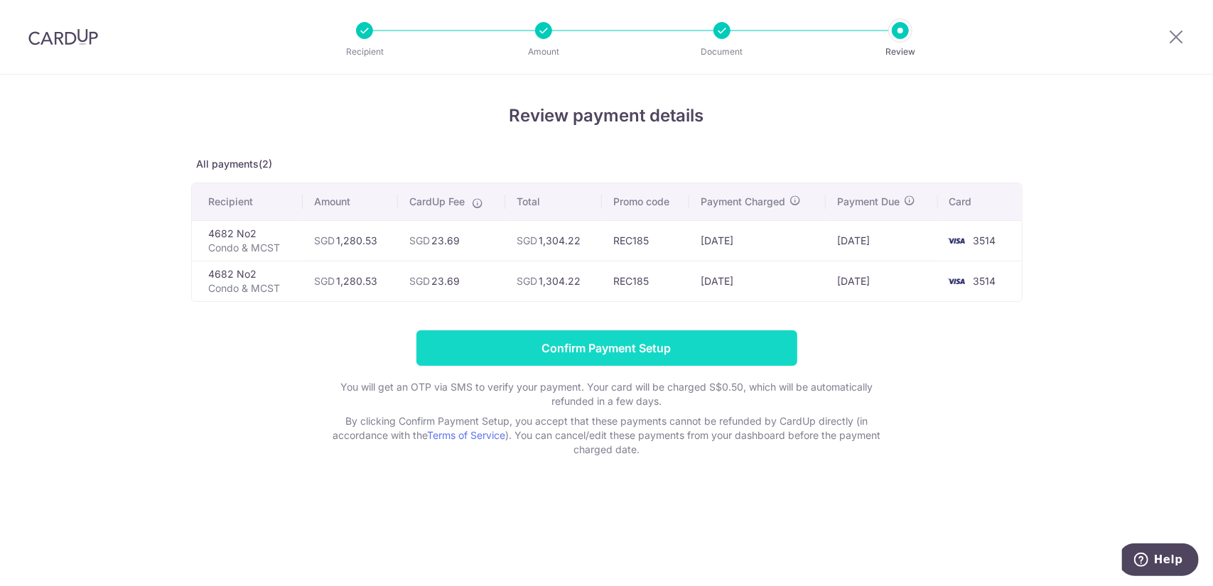
click at [641, 343] on input "Confirm Payment Setup" at bounding box center [606, 348] width 381 height 36
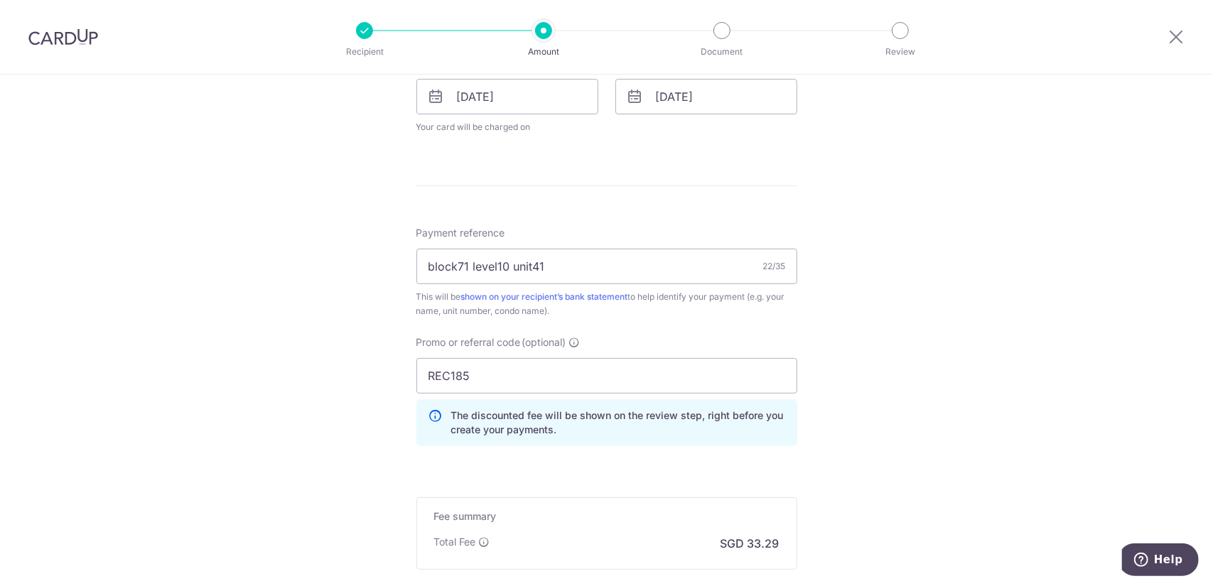
scroll to position [892, 0]
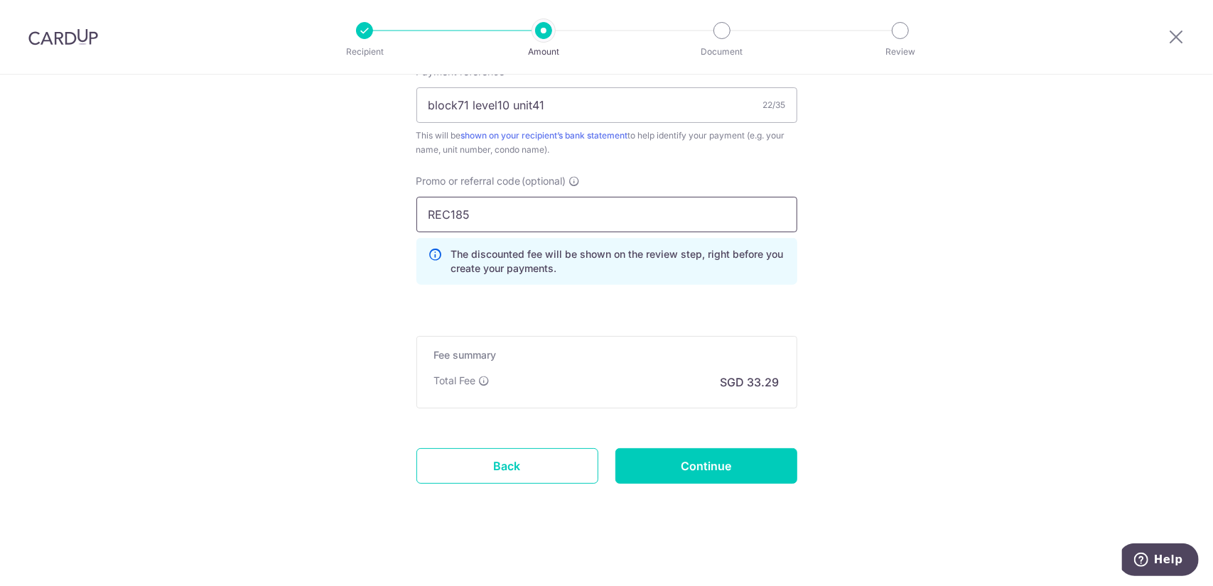
drag, startPoint x: 352, startPoint y: 198, endPoint x: 262, endPoint y: 188, distance: 91.6
paste input "3HOME25R"
type input "3HOME25R"
click at [699, 455] on input "Continue" at bounding box center [706, 466] width 182 height 36
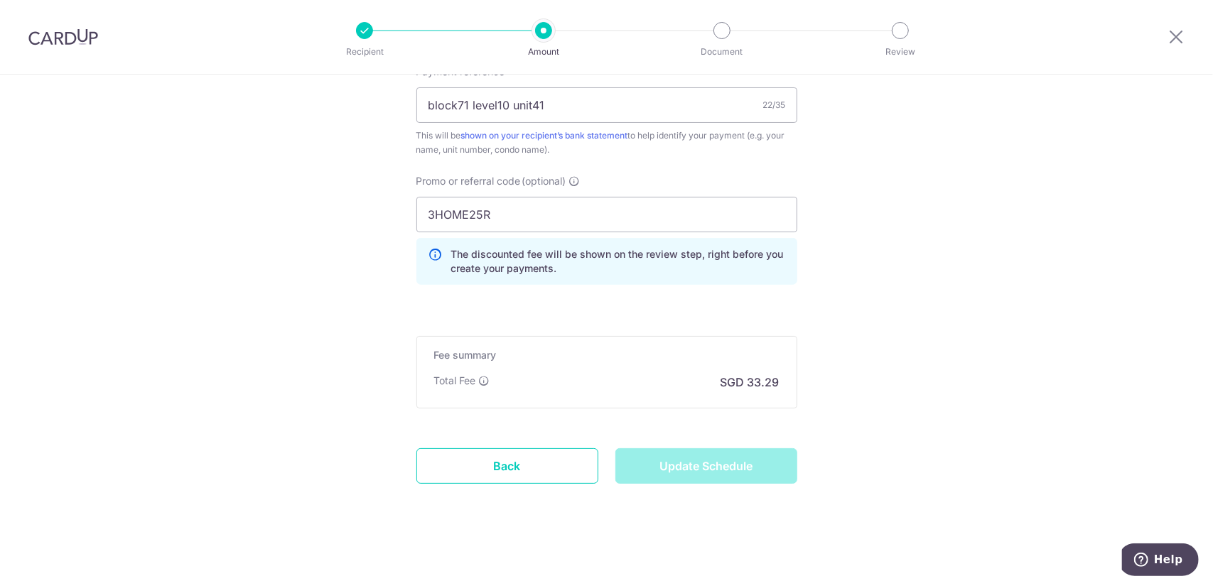
type input "Update Schedule"
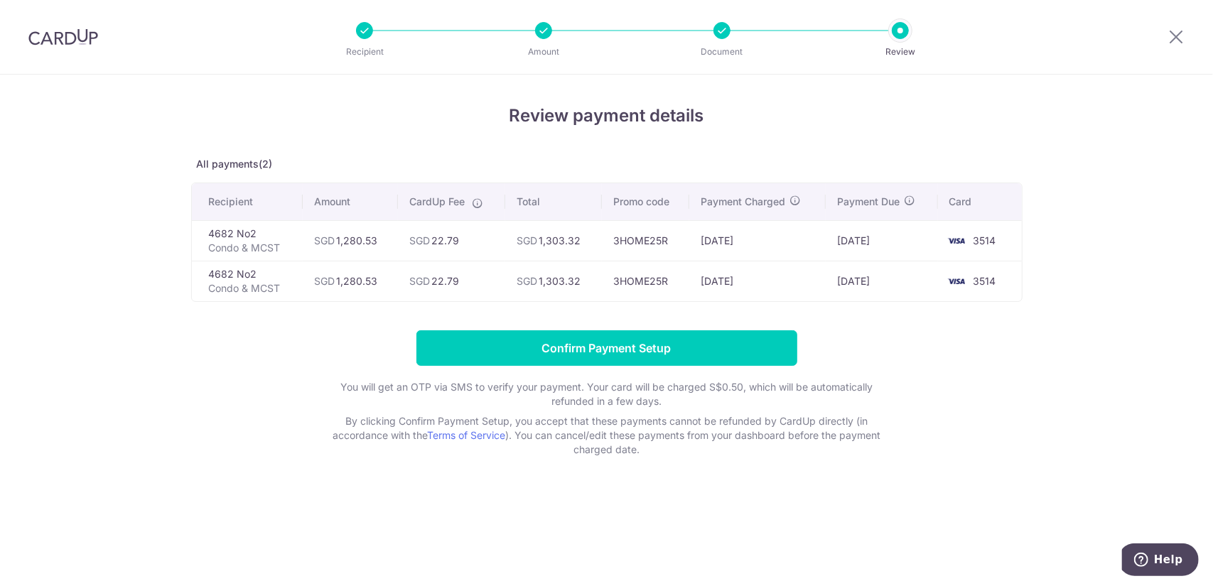
drag, startPoint x: 422, startPoint y: 227, endPoint x: 478, endPoint y: 250, distance: 60.8
click at [478, 250] on td "SGD 22.79" at bounding box center [451, 240] width 107 height 41
click at [463, 247] on td "SGD 22.79" at bounding box center [451, 240] width 107 height 41
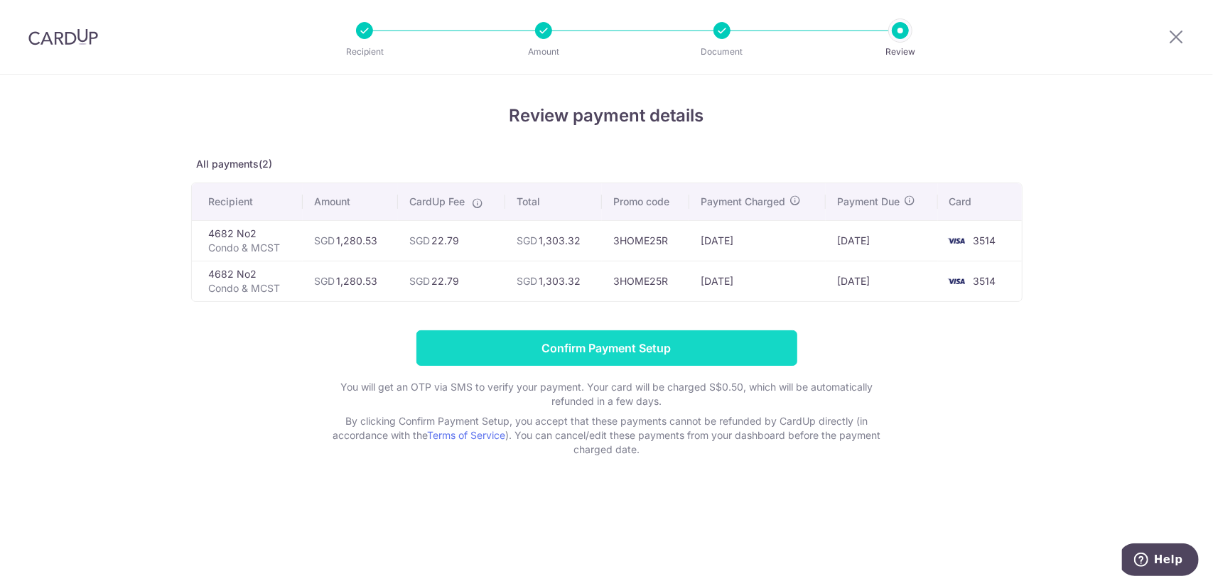
click at [682, 347] on input "Confirm Payment Setup" at bounding box center [606, 348] width 381 height 36
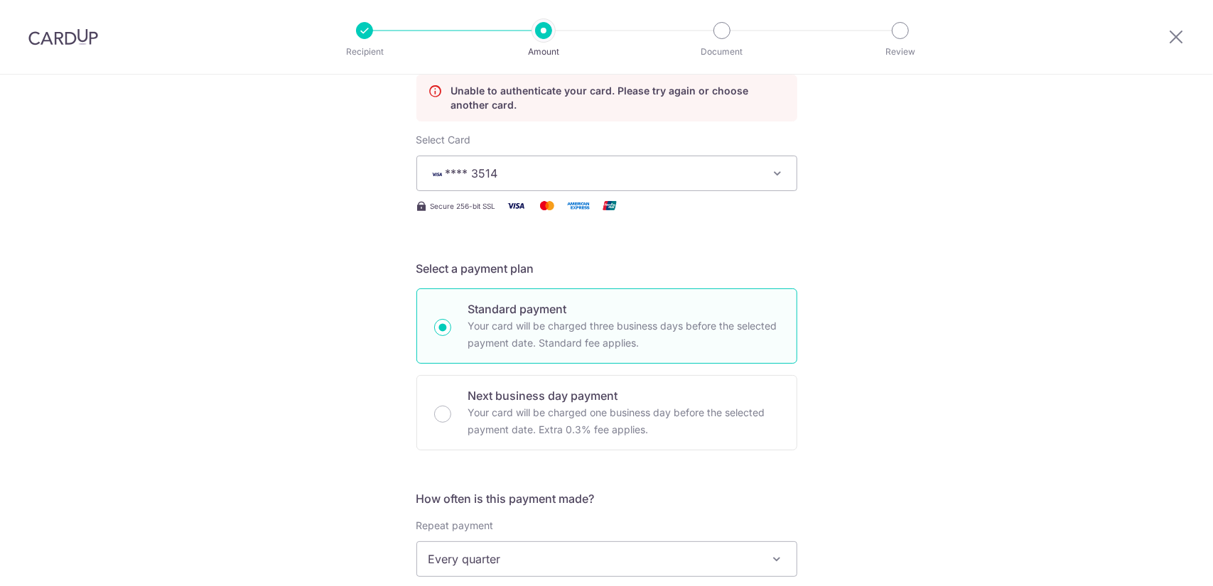
scroll to position [892, 0]
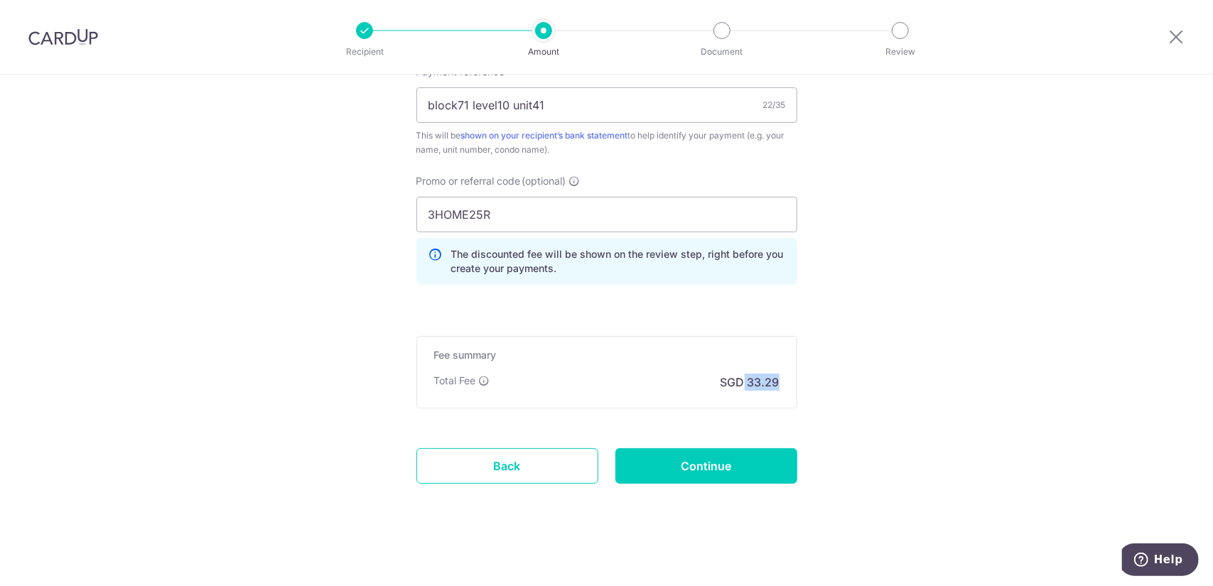
drag, startPoint x: 738, startPoint y: 382, endPoint x: 804, endPoint y: 377, distance: 66.2
click at [785, 387] on div "Fee summary Base fee $ 33.29 Extend fee Next-day fee Total Fee SGD 33.29" at bounding box center [606, 372] width 381 height 72
drag, startPoint x: 505, startPoint y: 211, endPoint x: 271, endPoint y: 191, distance: 233.9
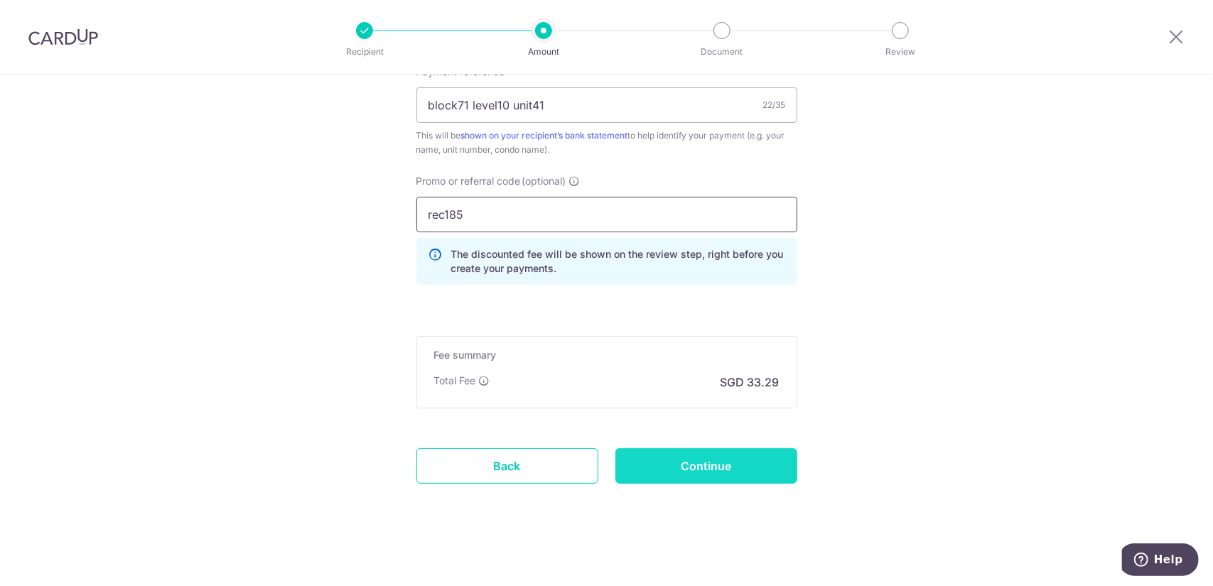
type input "rec185"
click at [672, 456] on input "Continue" at bounding box center [706, 466] width 182 height 36
type input "Update Schedule"
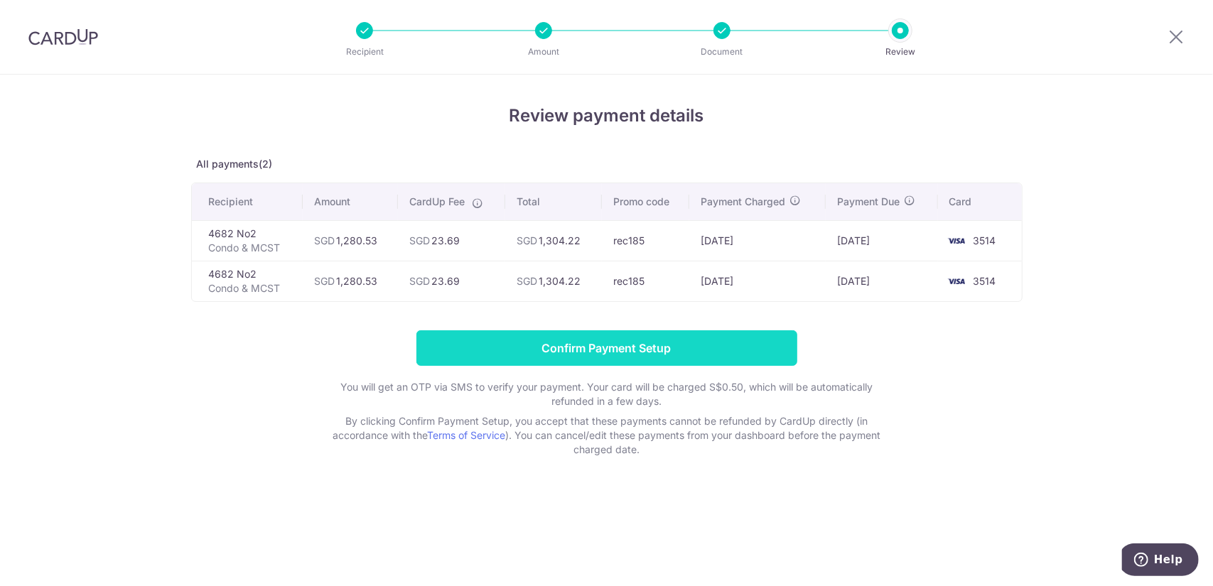
click at [651, 336] on input "Confirm Payment Setup" at bounding box center [606, 348] width 381 height 36
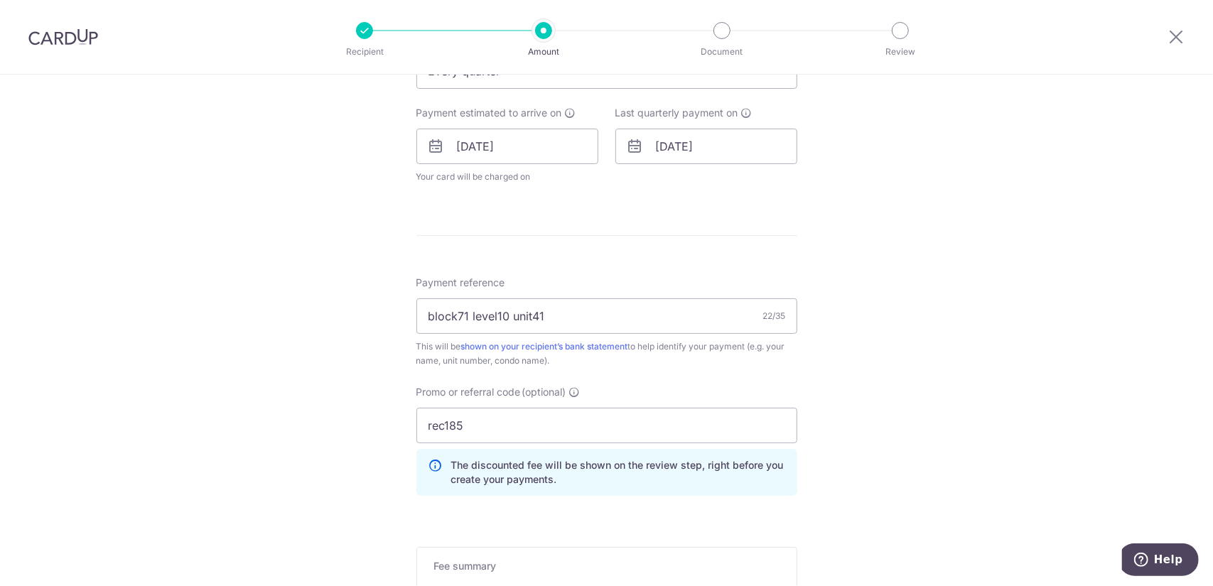
scroll to position [690, 0]
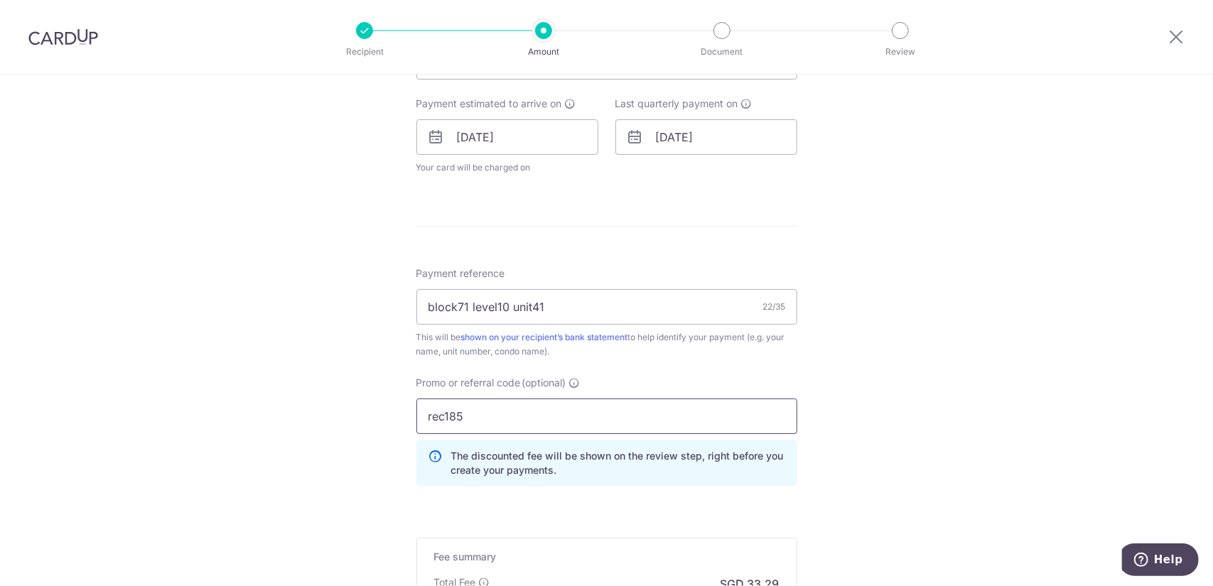
drag, startPoint x: 494, startPoint y: 411, endPoint x: 334, endPoint y: 389, distance: 161.5
click at [283, 375] on div "Tell us more about your payment Enter payment amount SGD 1,280.53 1280.53 Unabl…" at bounding box center [606, 89] width 1213 height 1408
paste input "3HOME25R"
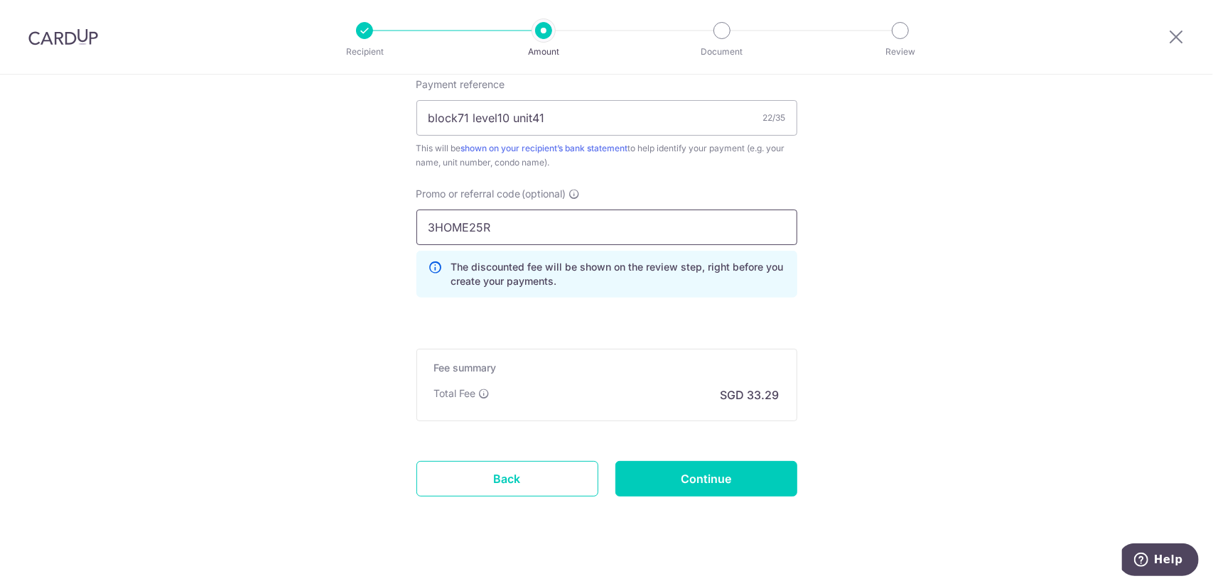
scroll to position [892, 0]
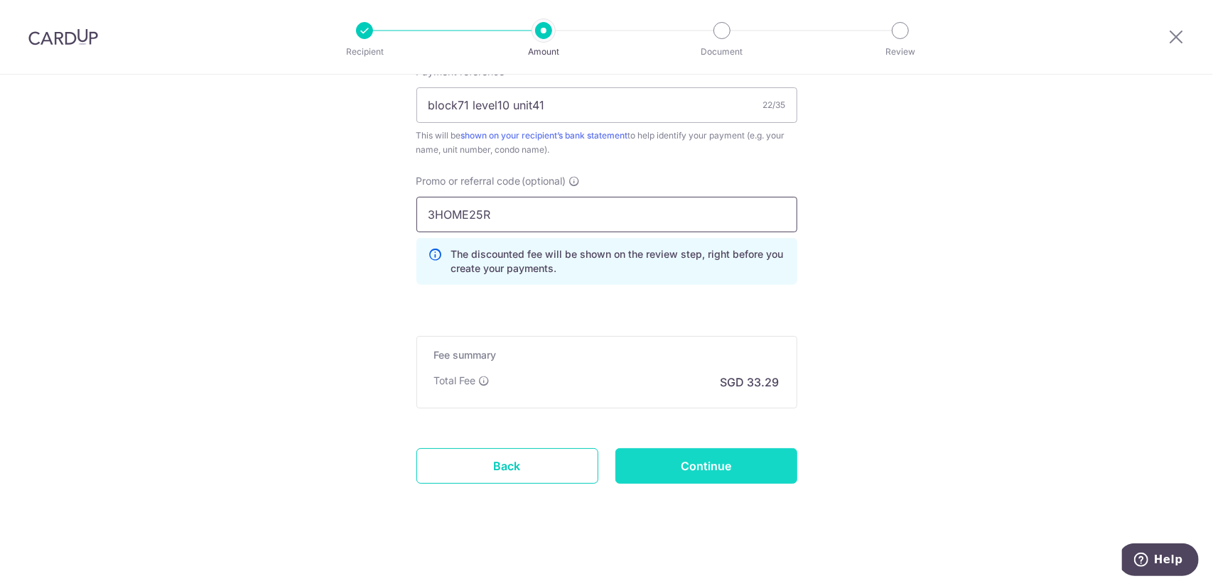
type input "3HOME25R"
click at [689, 455] on input "Continue" at bounding box center [706, 466] width 182 height 36
type input "Update Schedule"
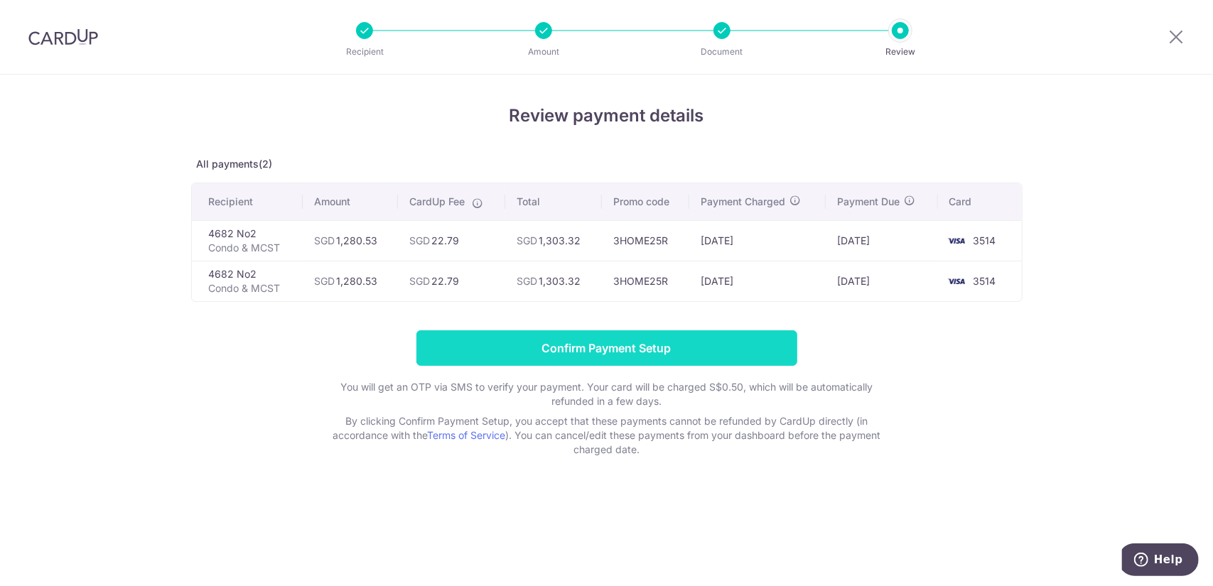
click at [487, 347] on input "Confirm Payment Setup" at bounding box center [606, 348] width 381 height 36
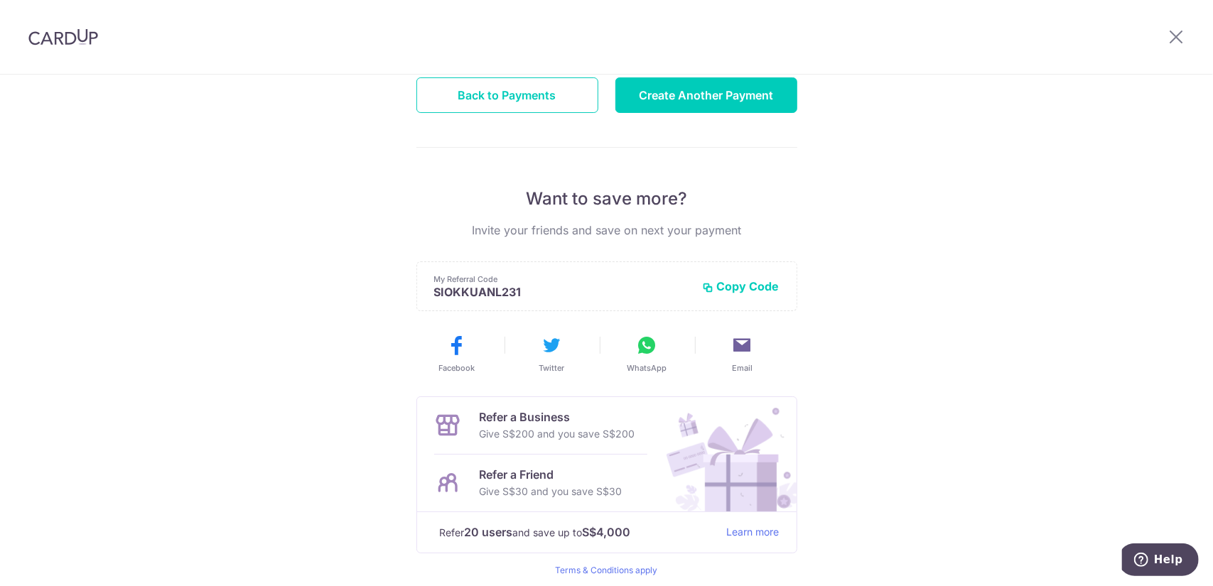
scroll to position [245, 0]
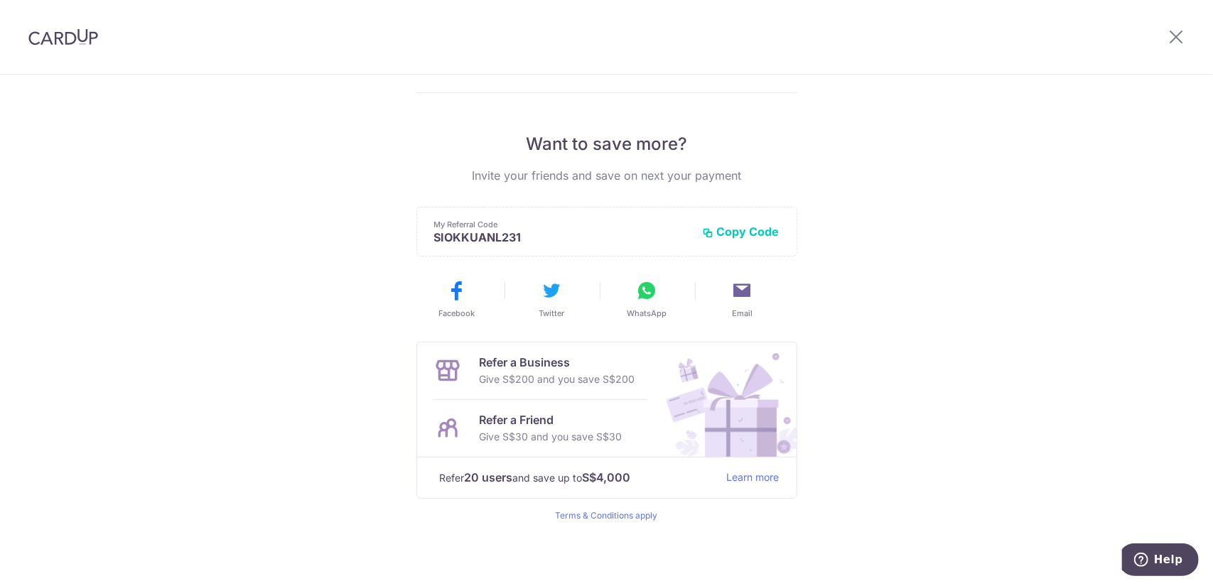
click at [741, 225] on button "Copy Code" at bounding box center [741, 232] width 77 height 14
click at [755, 474] on link "Learn more" at bounding box center [753, 478] width 53 height 18
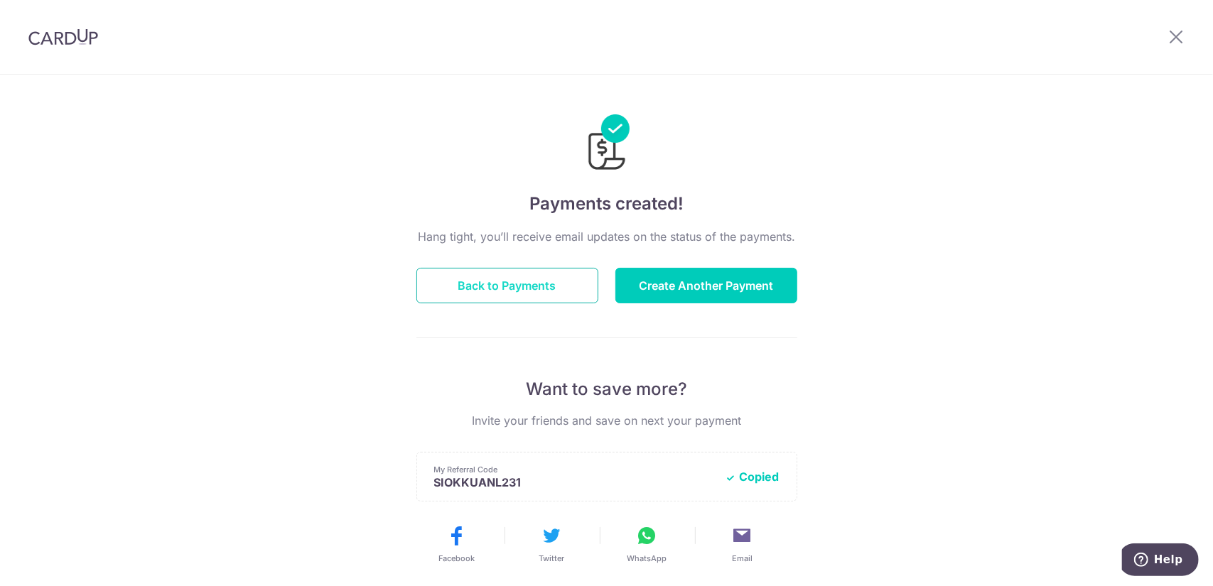
click at [520, 279] on button "Back to Payments" at bounding box center [507, 286] width 182 height 36
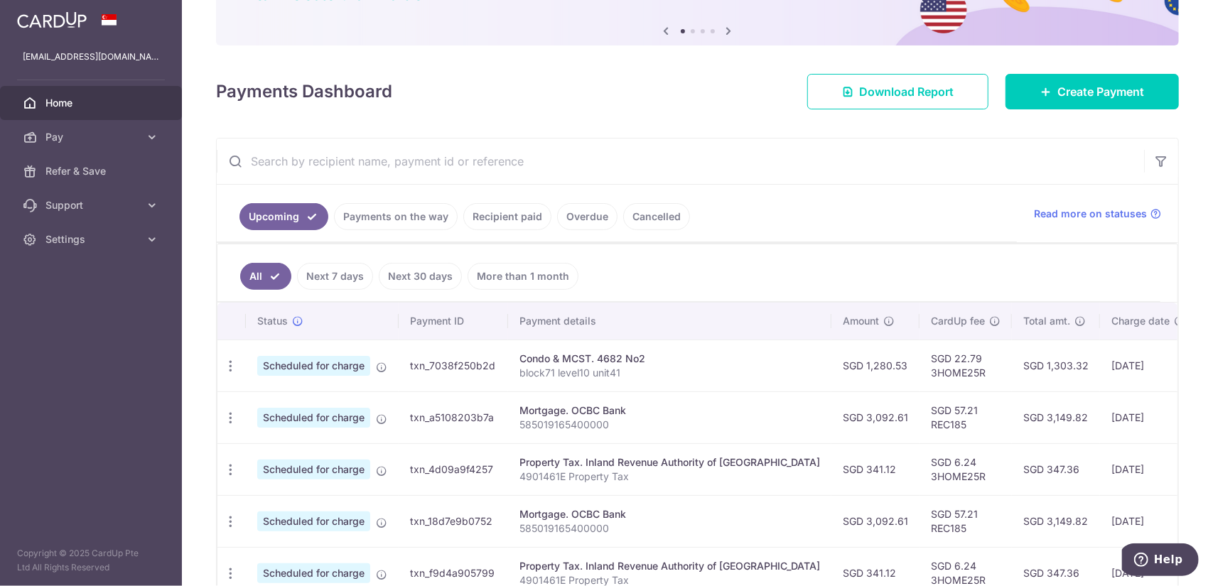
scroll to position [142, 0]
